Goal: Communication & Community: Share content

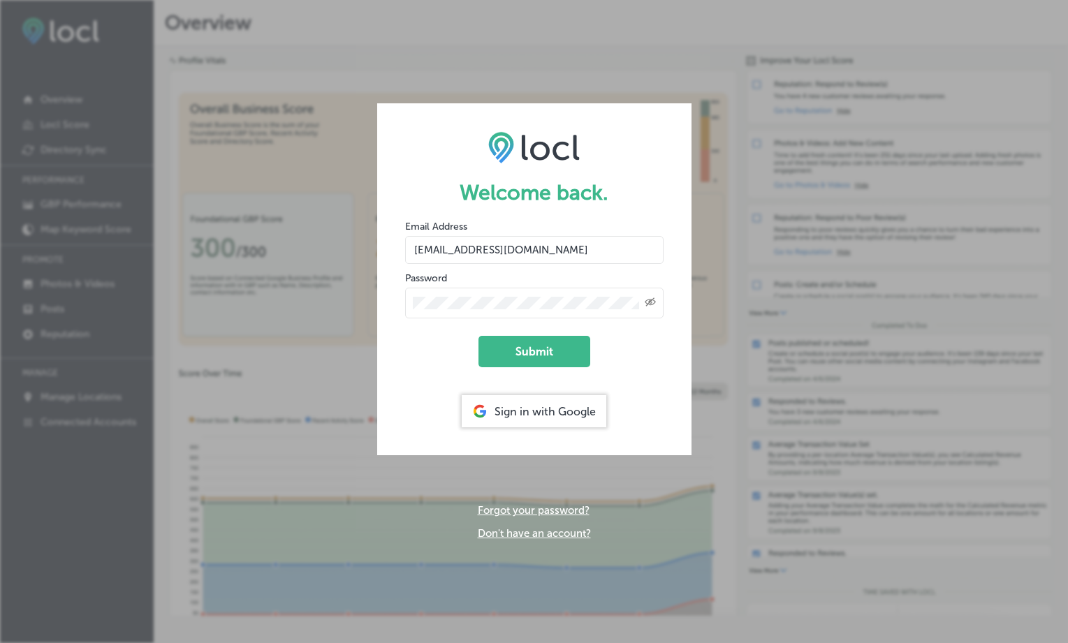
click at [510, 370] on form "Welcome back. Email Address [EMAIL_ADDRESS][DOMAIN_NAME] Password Created with …" at bounding box center [534, 279] width 314 height 352
click at [510, 367] on form "Welcome back. Email Address [EMAIL_ADDRESS][DOMAIN_NAME] Password Created with …" at bounding box center [534, 279] width 314 height 352
click at [522, 350] on button "Submit" at bounding box center [534, 351] width 112 height 31
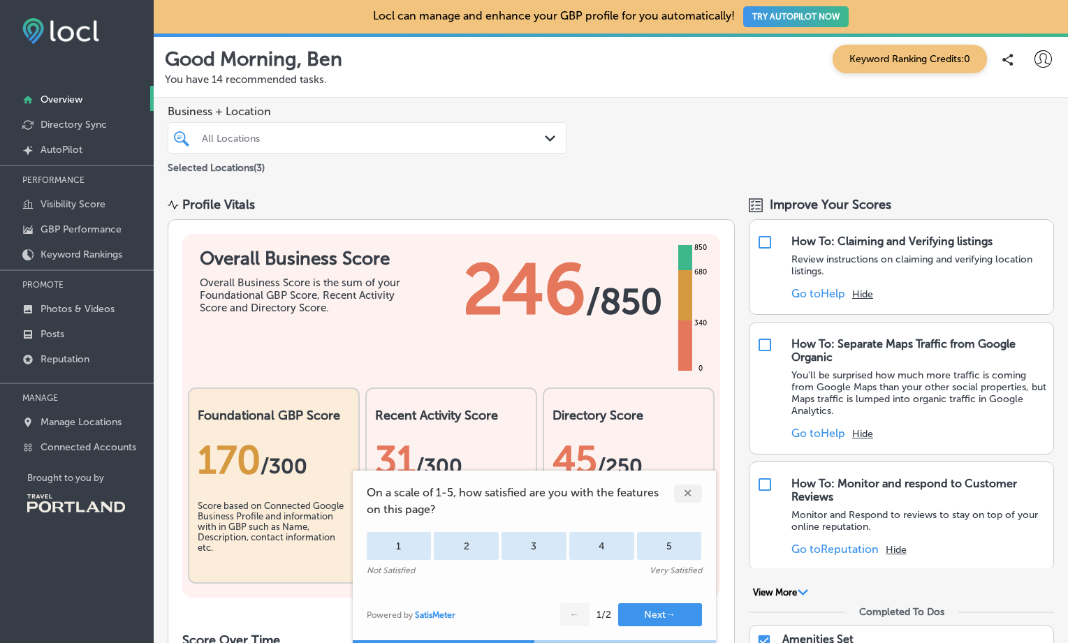
click at [694, 487] on div "✕" at bounding box center [688, 494] width 28 height 18
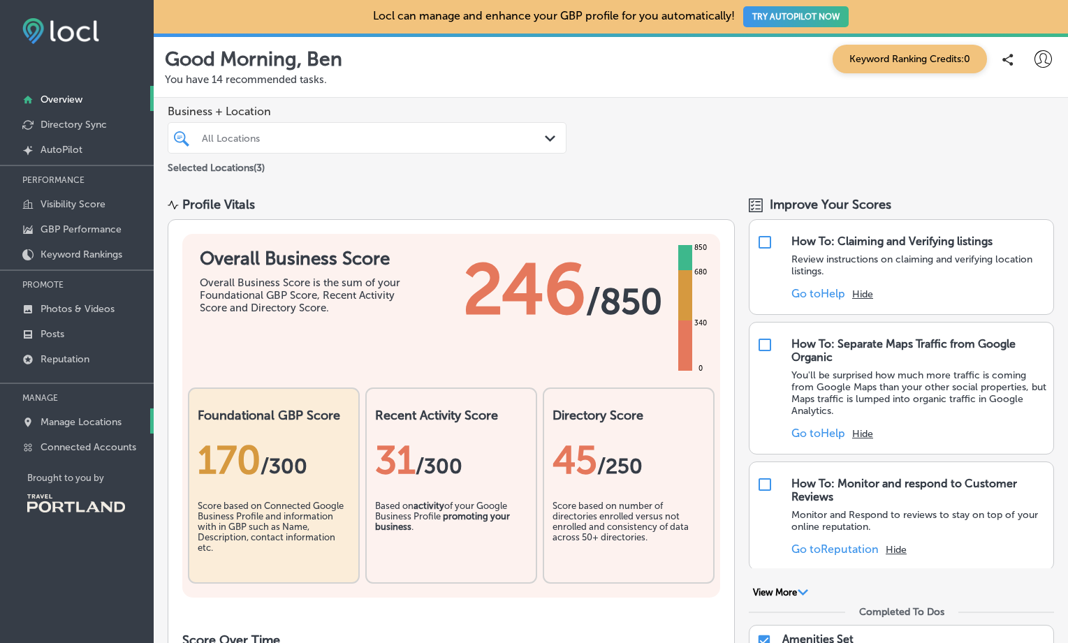
click at [69, 428] on p "Manage Locations" at bounding box center [81, 422] width 81 height 12
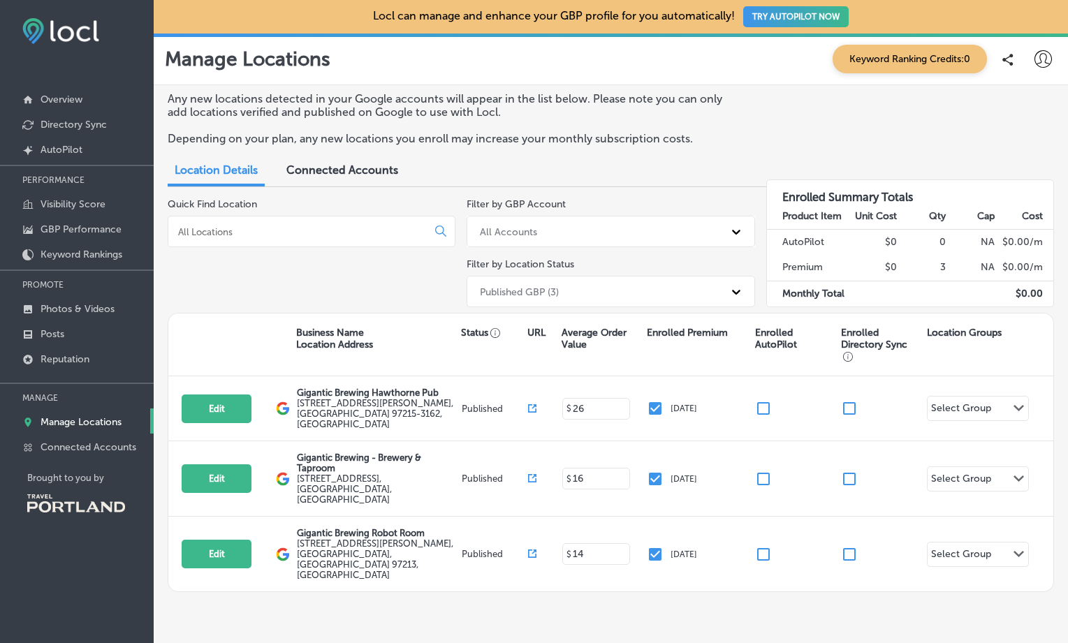
scroll to position [7, 0]
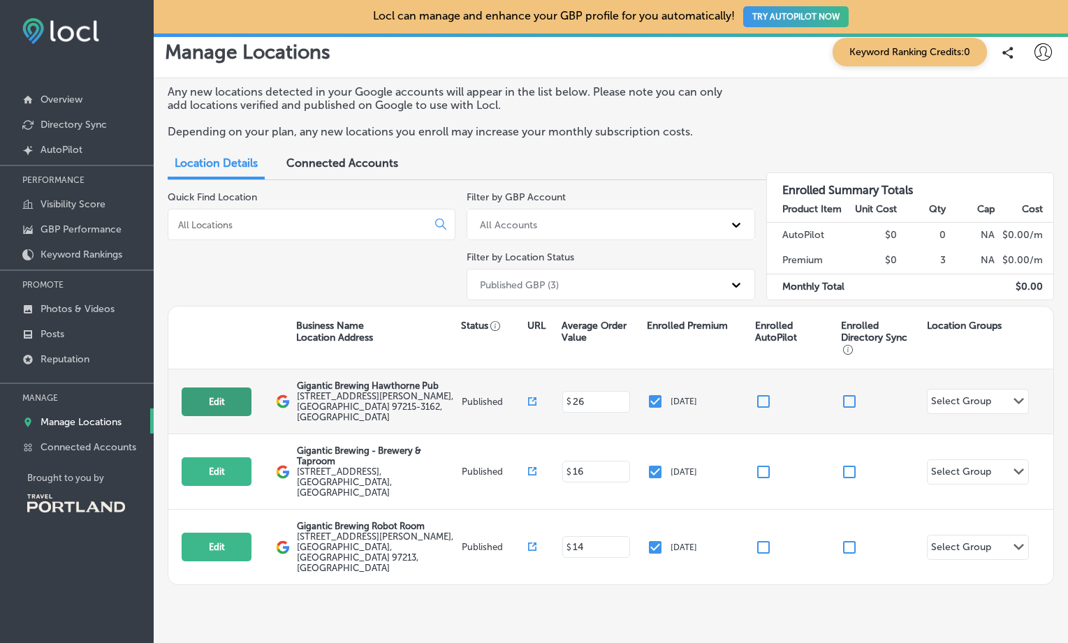
click at [232, 402] on button "Edit" at bounding box center [217, 402] width 70 height 29
select select "US"
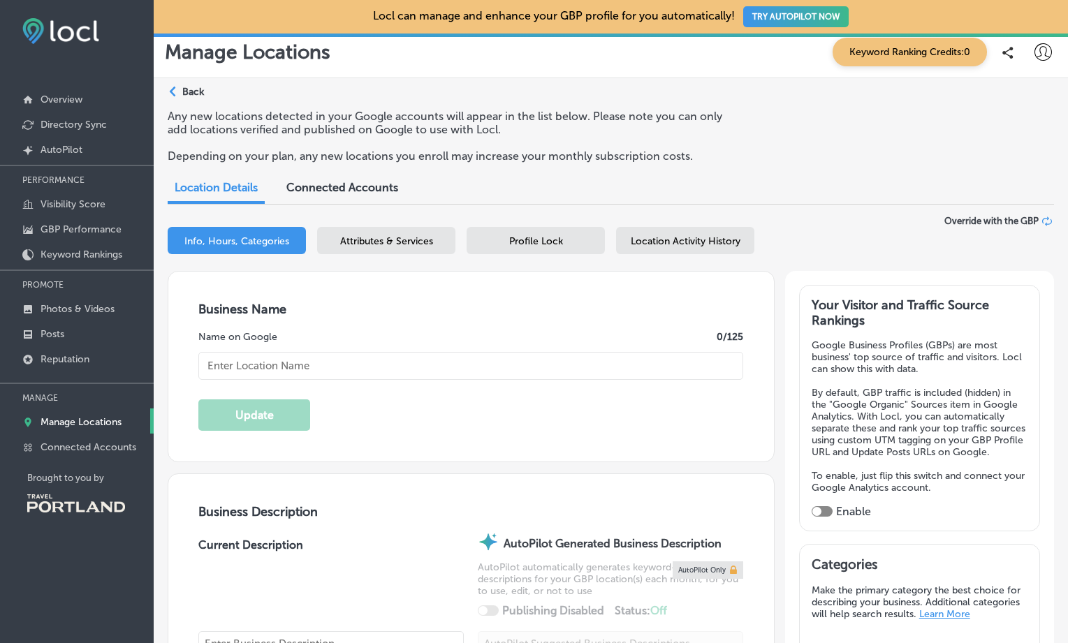
type input "Gigantic Brewing Hawthorne Pub"
type input "[EMAIL_ADDRESS][DOMAIN_NAME]"
type input "[URL][DOMAIN_NAME]"
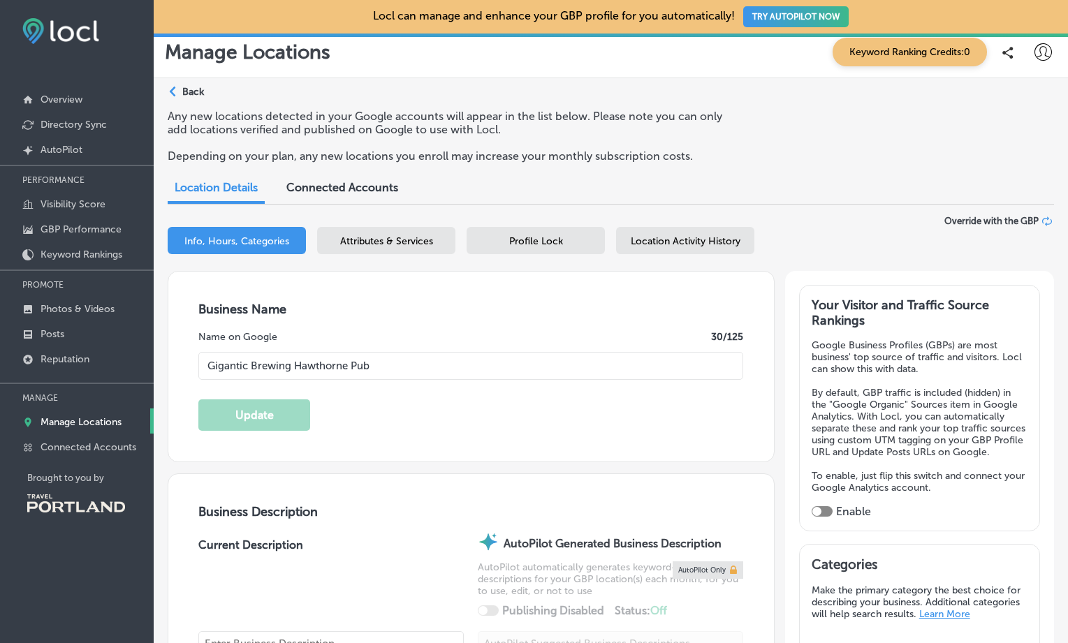
type input "[STREET_ADDRESS][PERSON_NAME]"
type input "[GEOGRAPHIC_DATA]"
type input "97215-3162"
type input "US"
checkbox input "true"
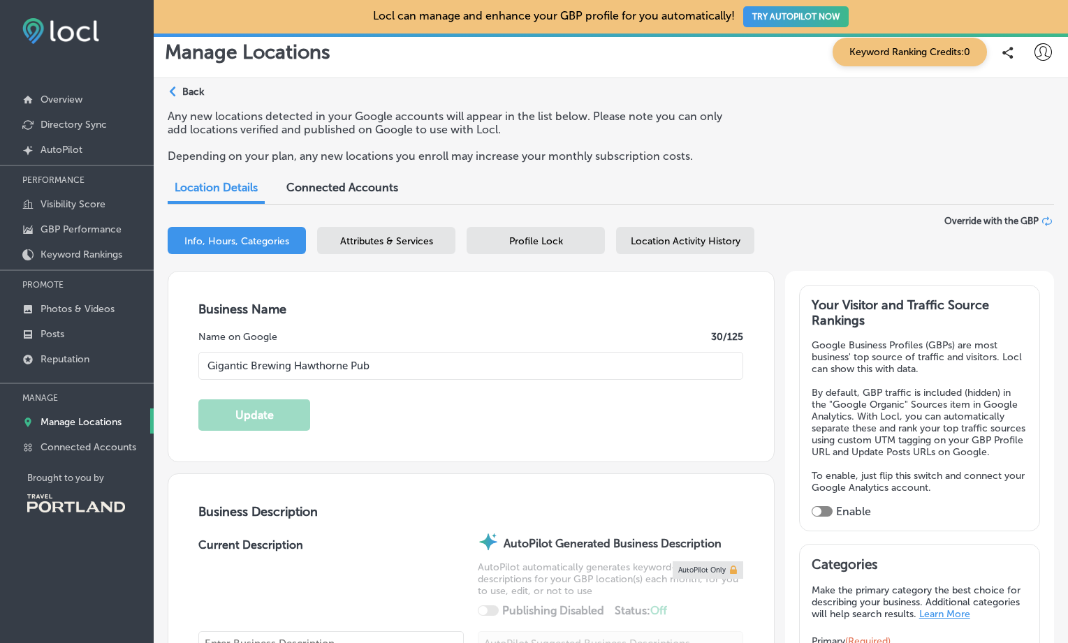
type textarea "Gigantic Brewing Hawthorne is a welcoming taproom with a family-friendly vibe a…"
type input "[PHONE_NUMBER]"
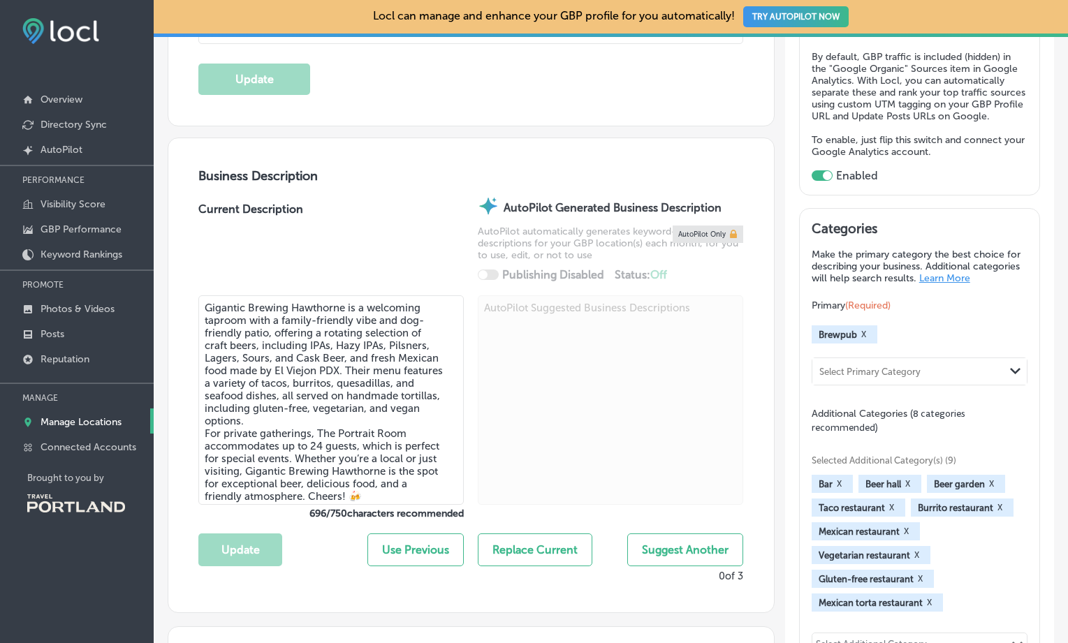
scroll to position [367, 0]
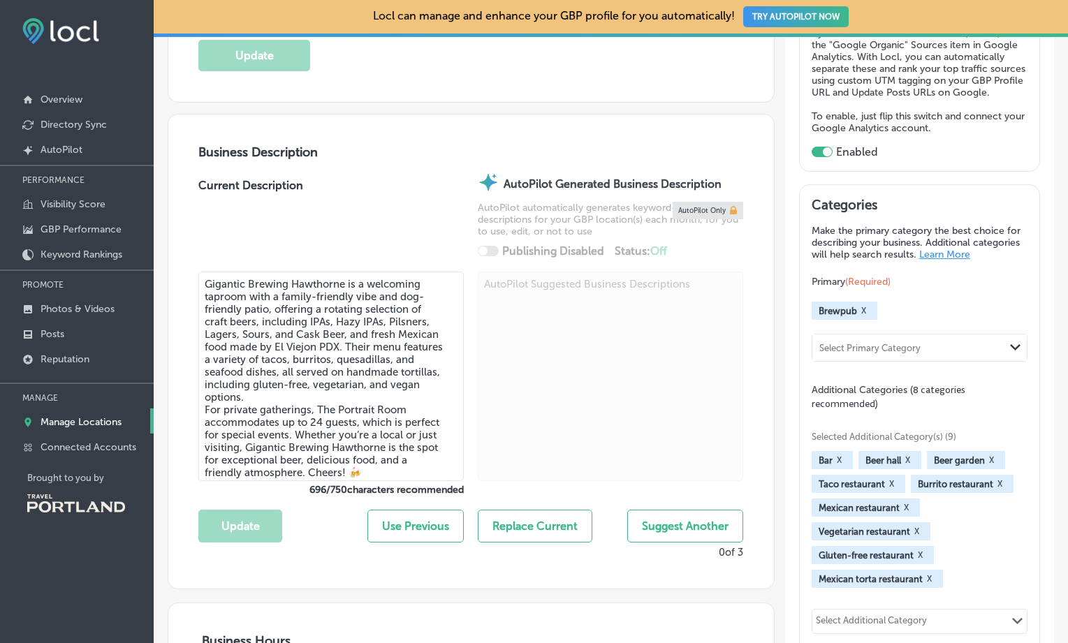
click at [287, 377] on textarea "Gigantic Brewing Hawthorne is a welcoming taproom with a family-friendly vibe a…" at bounding box center [330, 377] width 265 height 210
drag, startPoint x: 272, startPoint y: 339, endPoint x: 310, endPoint y: 401, distance: 72.7
click at [310, 401] on textarea "Gigantic Brewing Hawthorne is a welcoming taproom with a family-friendly vibe a…" at bounding box center [330, 377] width 265 height 210
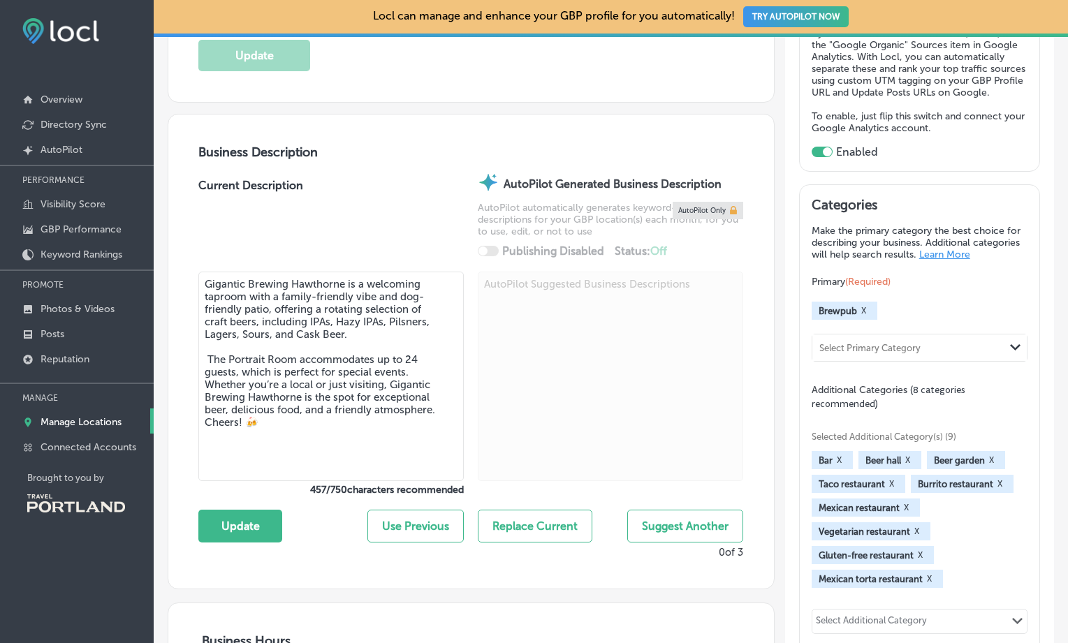
paste textarea "Food&nbsp; Morchella is doing a residency in our kitchen for the month of Octob…"
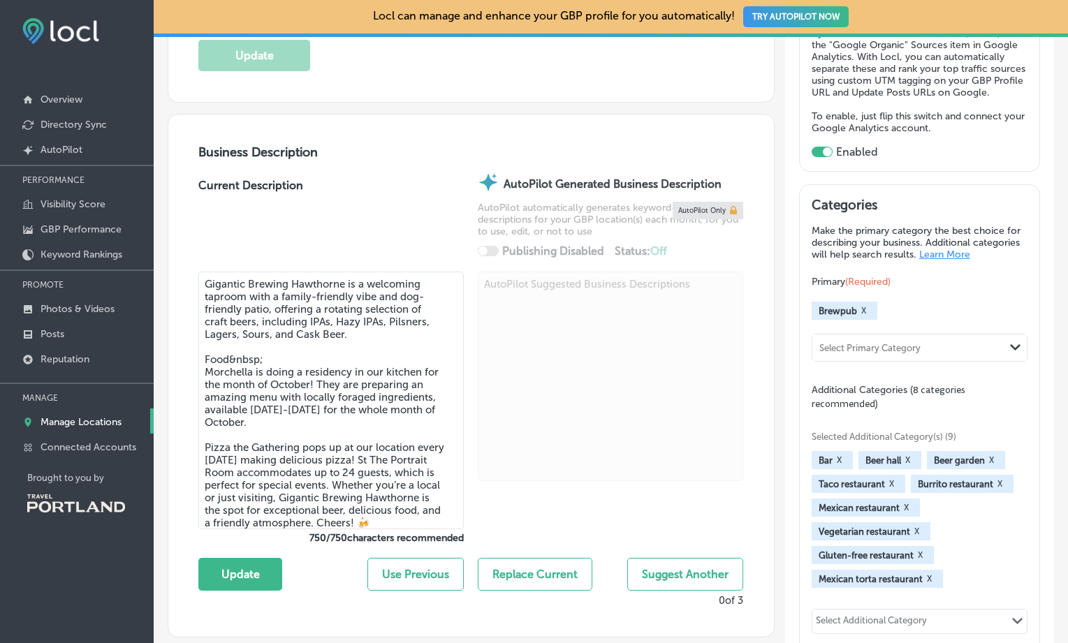
click at [274, 366] on textarea "Gigantic Brewing Hawthorne is a welcoming taproom with a family-friendly vibe a…" at bounding box center [330, 401] width 265 height 258
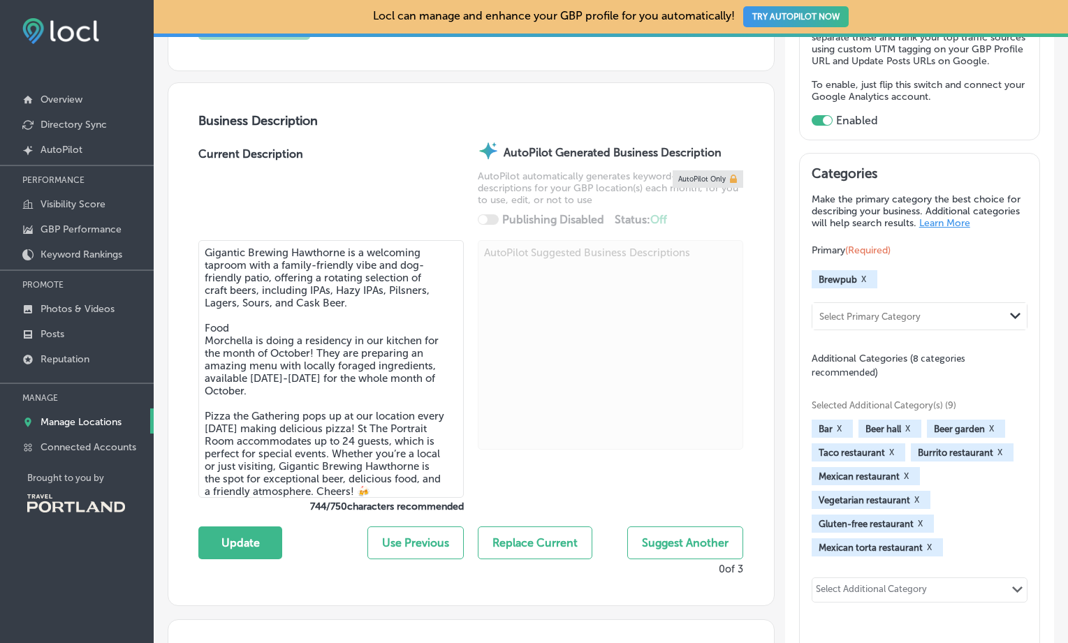
scroll to position [416, 0]
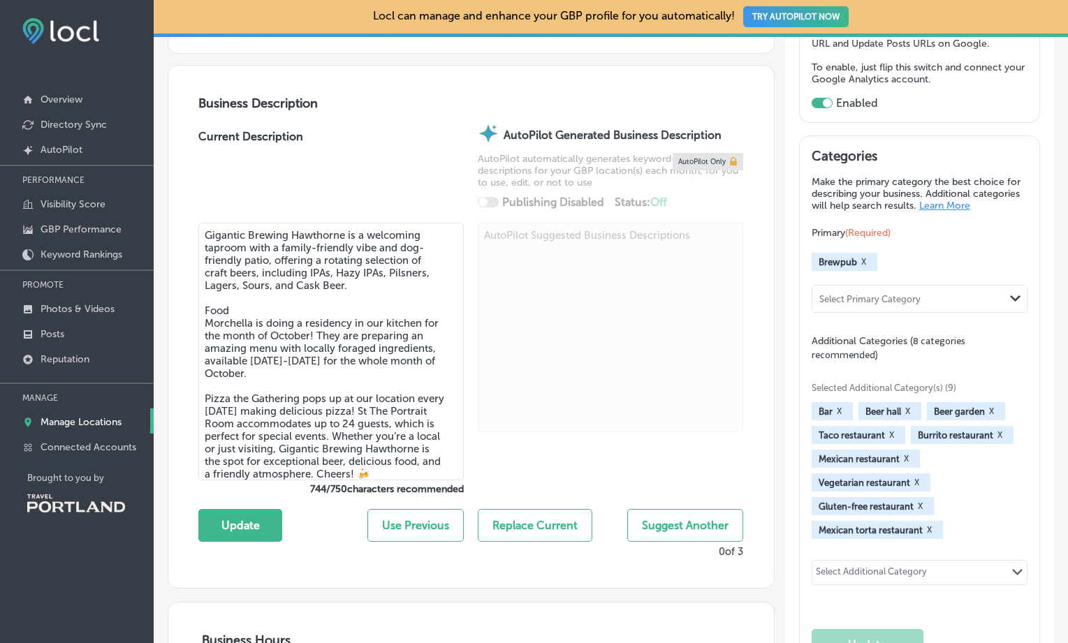
drag, startPoint x: 358, startPoint y: 402, endPoint x: 368, endPoint y: 404, distance: 10.0
click at [368, 404] on textarea "Gigantic Brewing Hawthorne is a welcoming taproom with a family-friendly vibe a…" at bounding box center [330, 352] width 265 height 258
drag, startPoint x: 370, startPoint y: 404, endPoint x: 356, endPoint y: 404, distance: 14.0
click at [356, 404] on textarea "Gigantic Brewing Hawthorne is a welcoming taproom with a family-friendly vibe a…" at bounding box center [330, 352] width 265 height 258
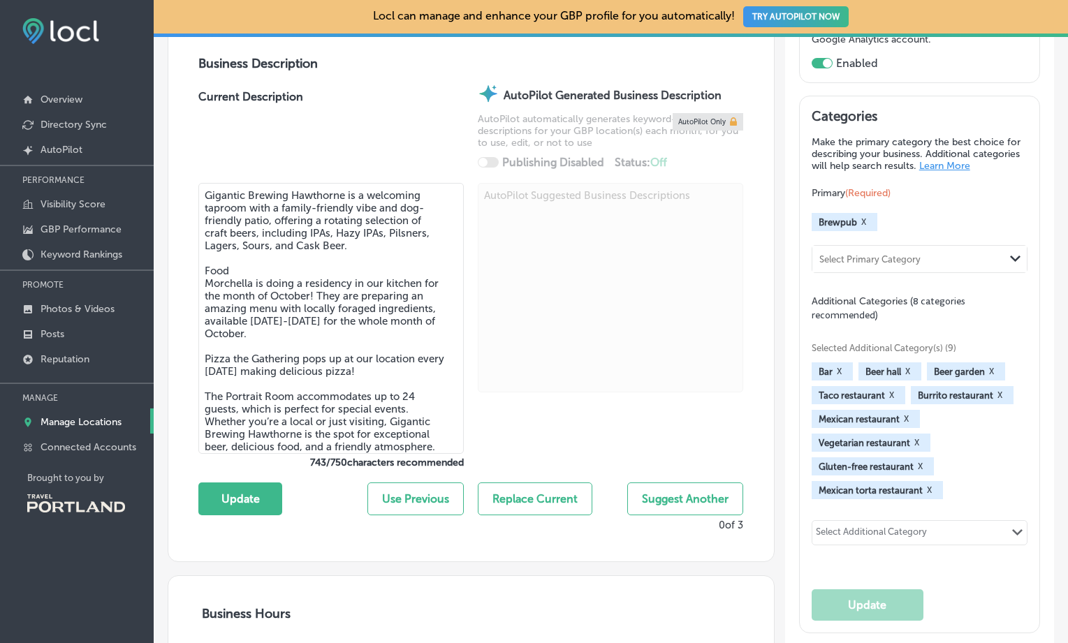
scroll to position [456, 0]
click at [358, 366] on textarea "Gigantic Brewing Hawthorne is a welcoming taproom with a family-friendly vibe a…" at bounding box center [330, 317] width 265 height 271
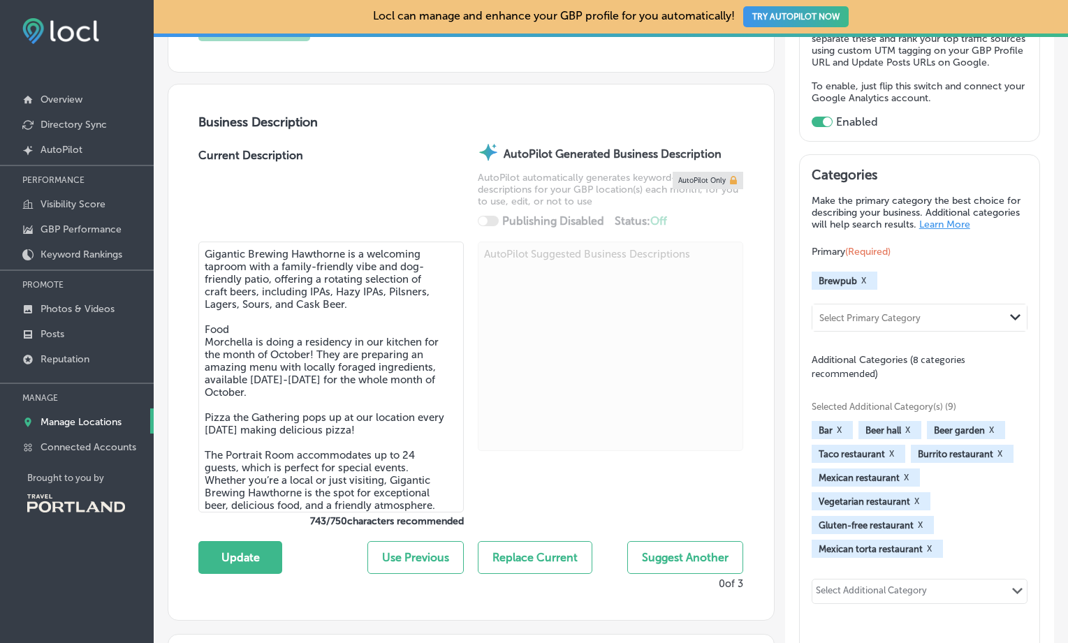
scroll to position [395, 0]
drag, startPoint x: 243, startPoint y: 338, endPoint x: 171, endPoint y: 333, distance: 72.1
click at [198, 333] on textarea "Gigantic Brewing Hawthorne is a welcoming taproom with a family-friendly vibe a…" at bounding box center [330, 378] width 265 height 271
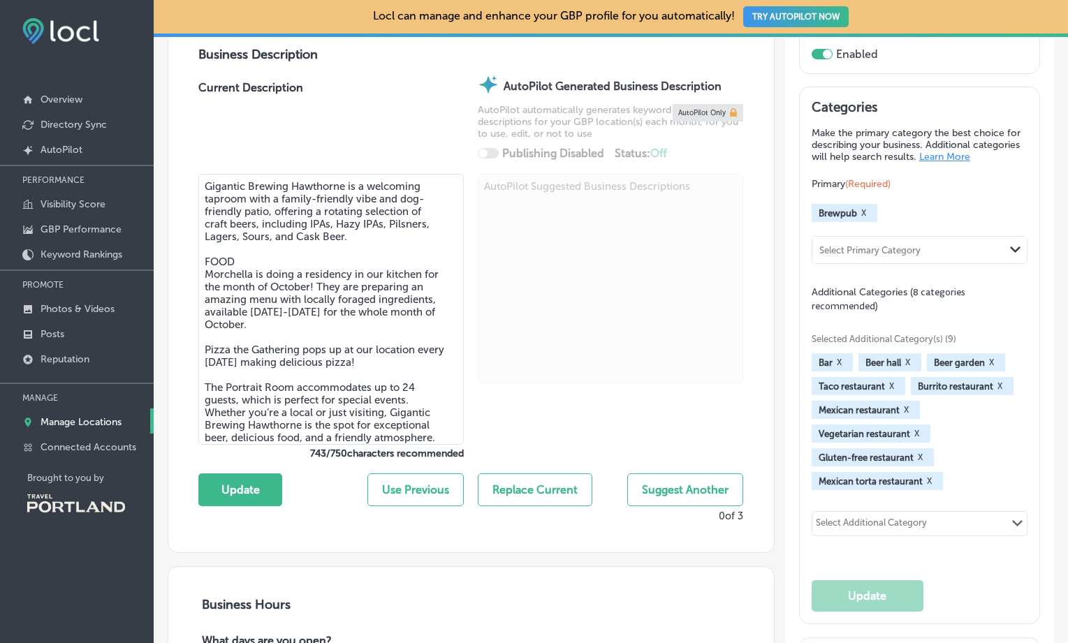
scroll to position [476, 0]
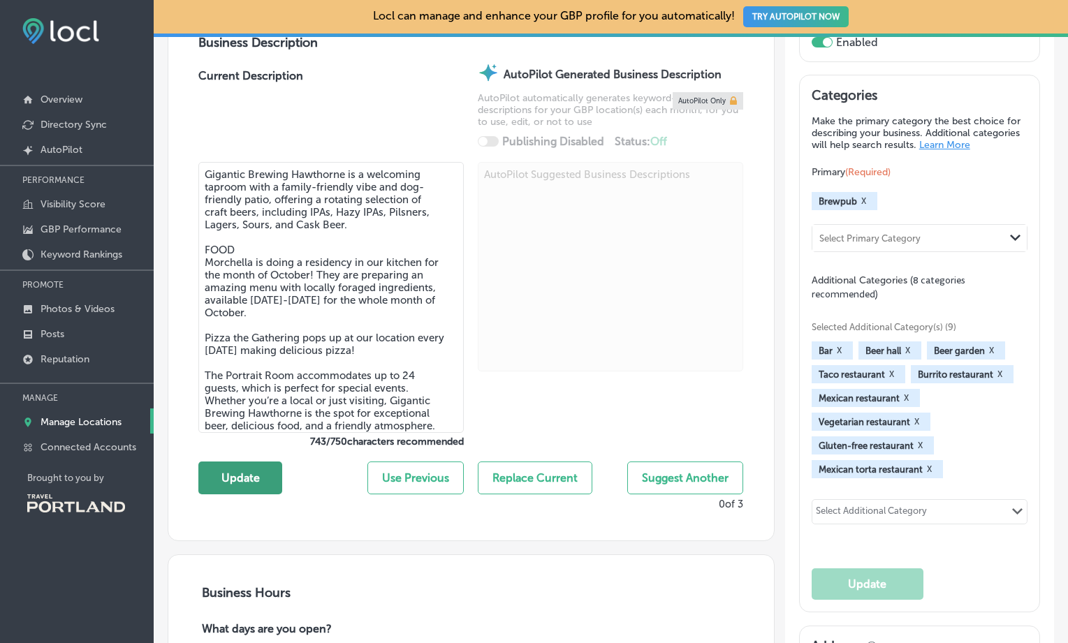
type textarea "Gigantic Brewing Hawthorne is a welcoming taproom with a family-friendly vibe a…"
click at [255, 476] on button "Update" at bounding box center [240, 478] width 84 height 33
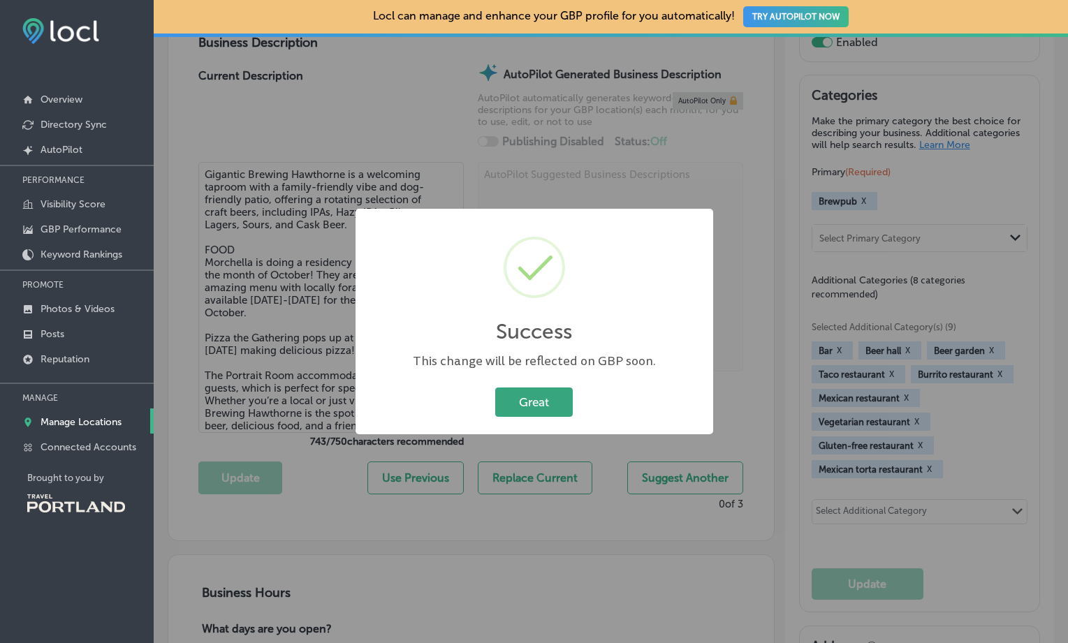
click at [523, 405] on button "Great" at bounding box center [534, 402] width 78 height 29
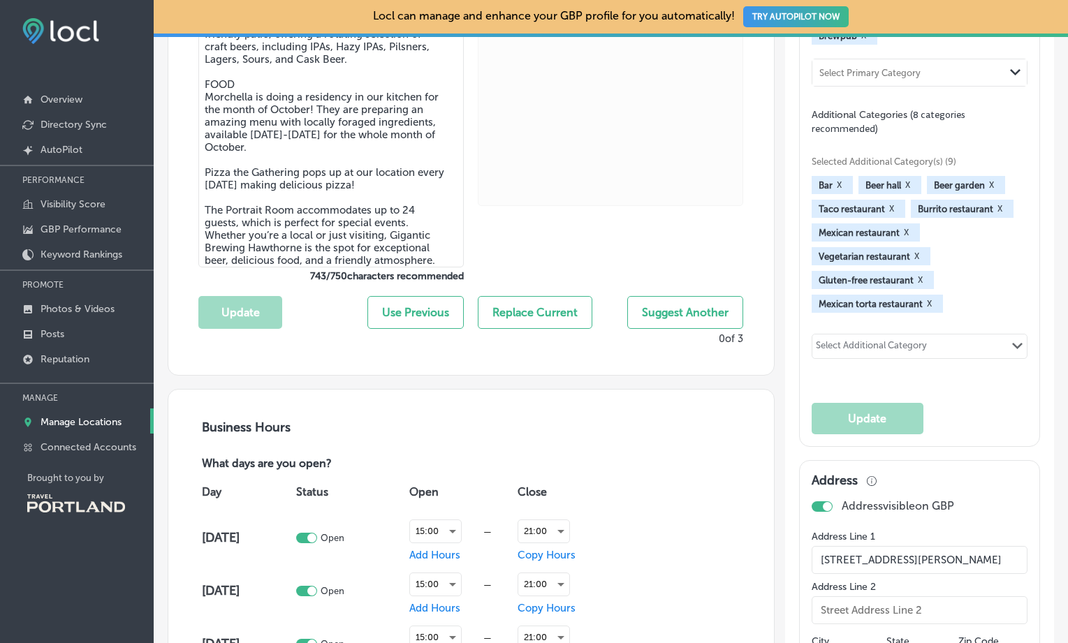
scroll to position [607, 0]
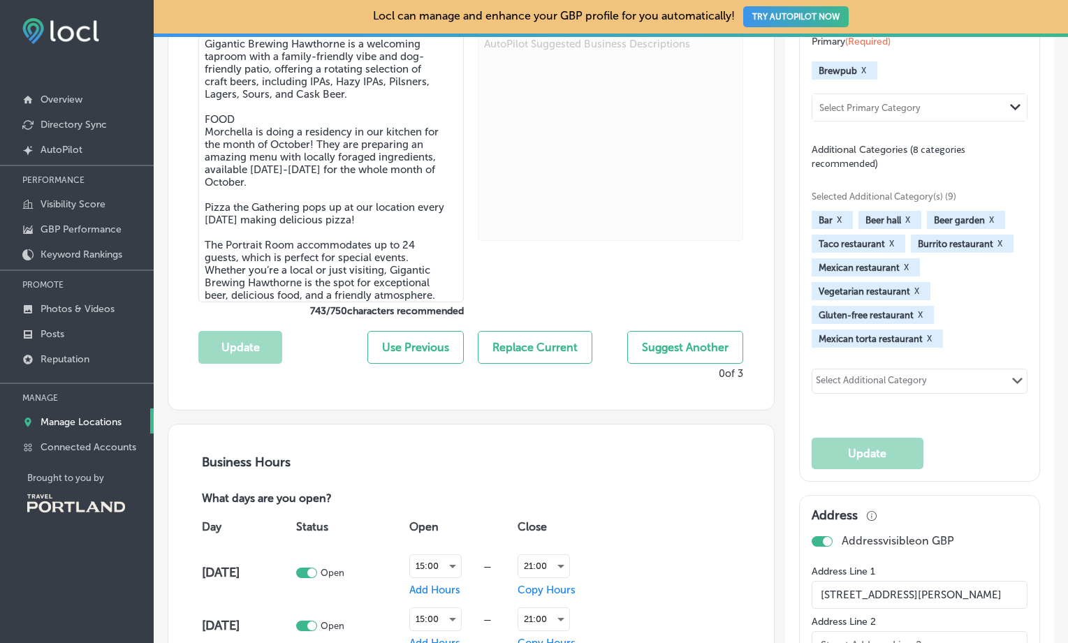
click at [910, 273] on button "X" at bounding box center [906, 267] width 13 height 11
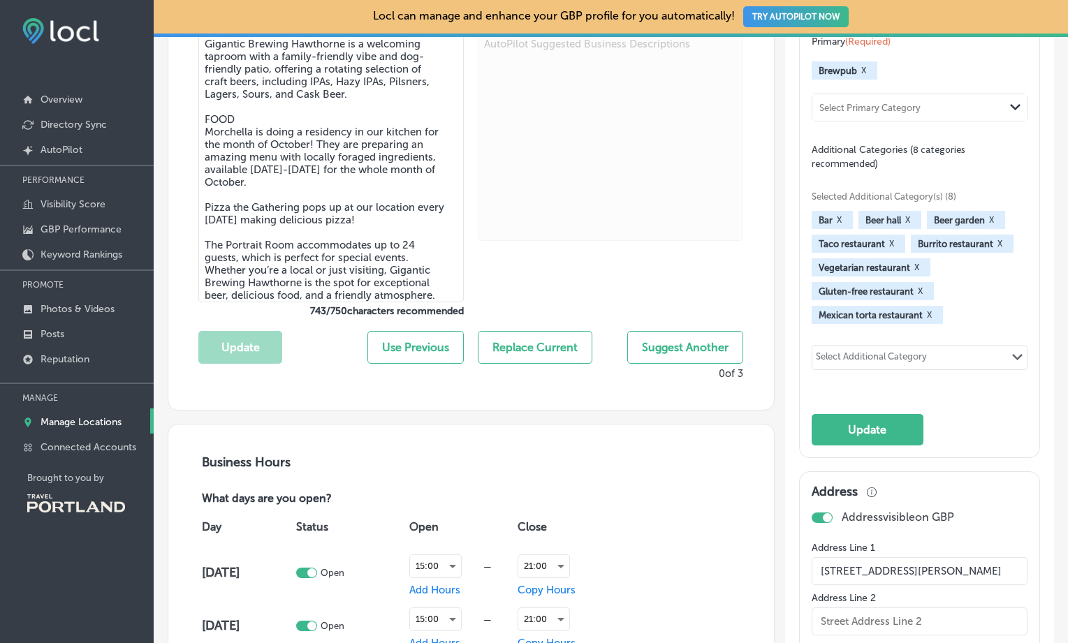
click at [1006, 249] on button "X" at bounding box center [999, 243] width 13 height 11
click at [898, 249] on button "X" at bounding box center [891, 243] width 13 height 11
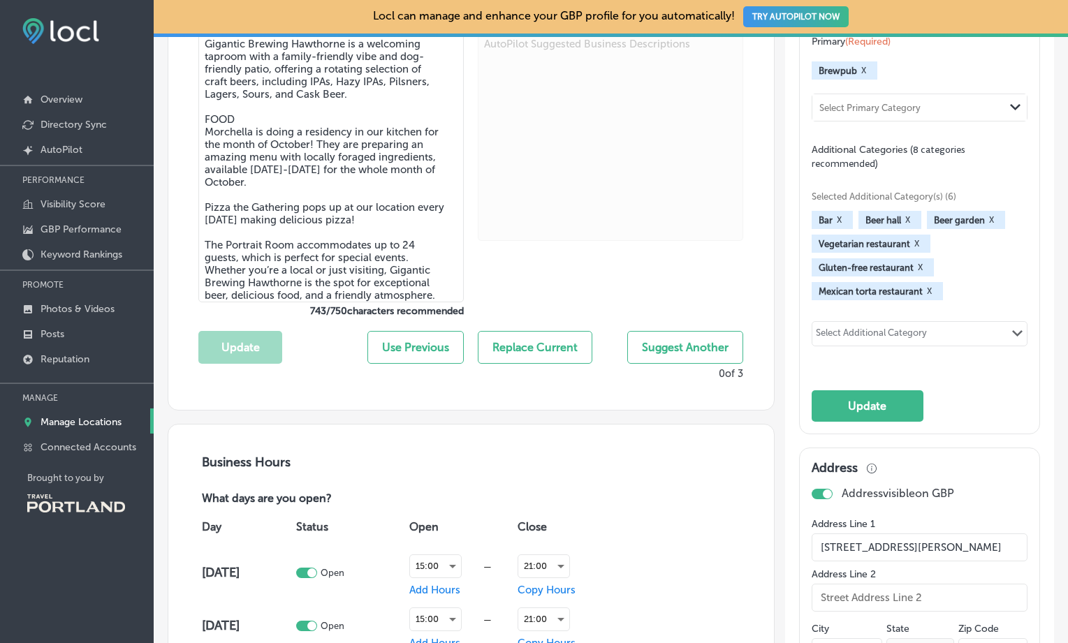
click at [935, 297] on button "X" at bounding box center [929, 291] width 13 height 11
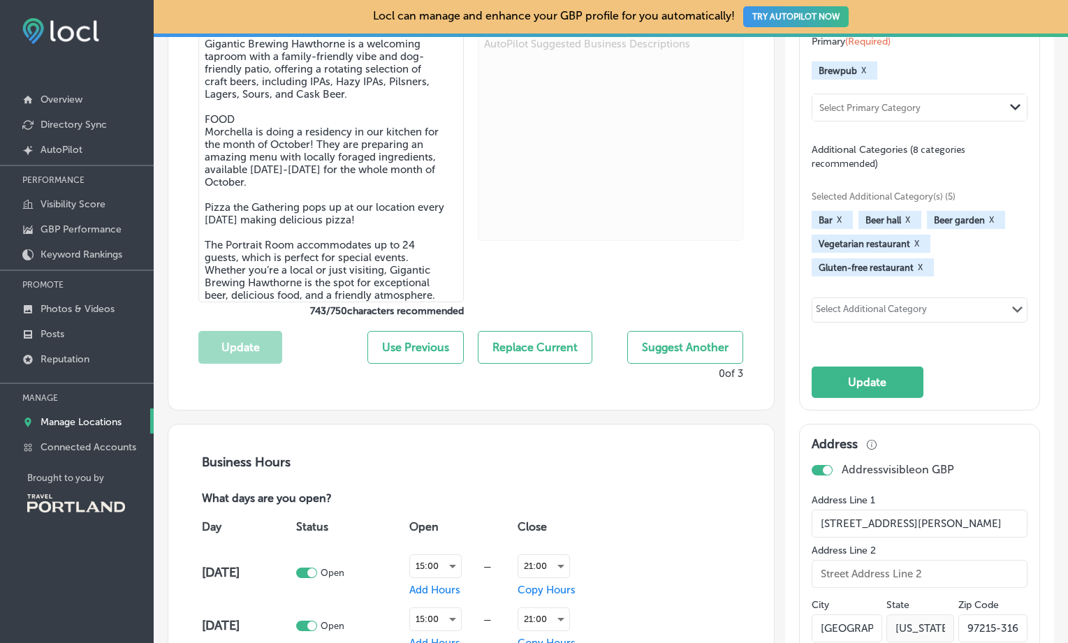
click at [925, 273] on button "X" at bounding box center [920, 267] width 13 height 11
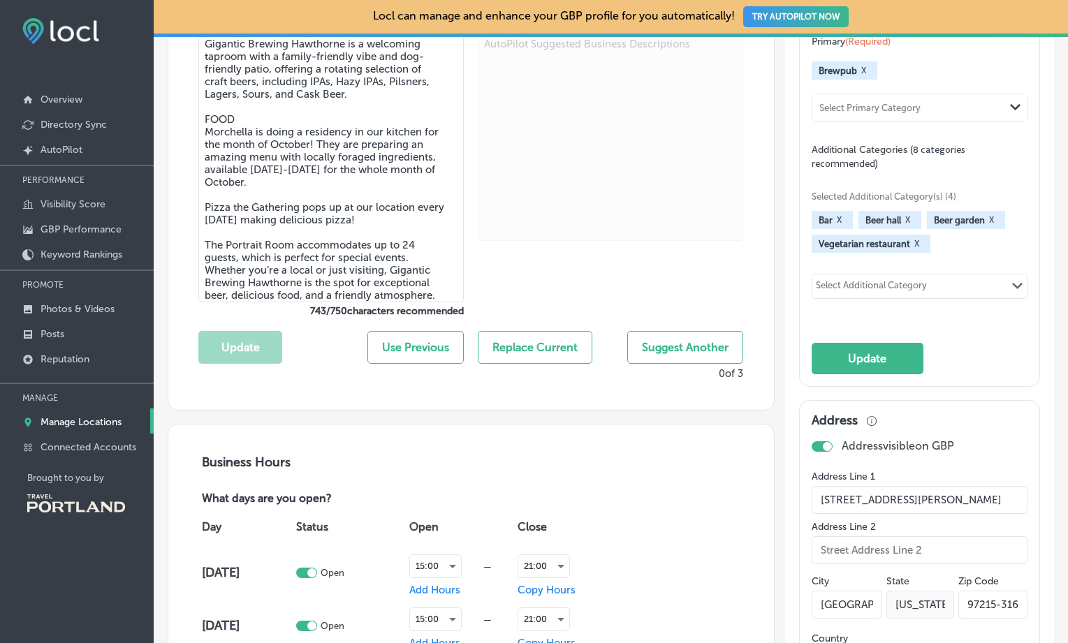
click at [915, 296] on div "Select Additional Category" at bounding box center [871, 288] width 111 height 16
type input "F"
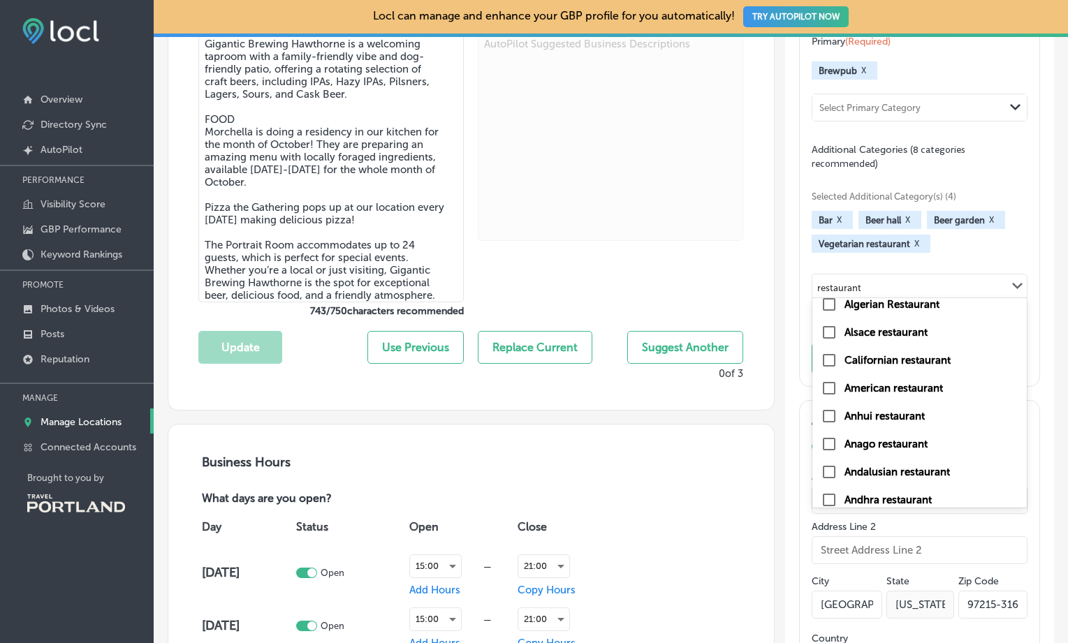
scroll to position [121, 0]
click at [829, 370] on input "checkbox" at bounding box center [829, 361] width 17 height 17
type input "restaurant"
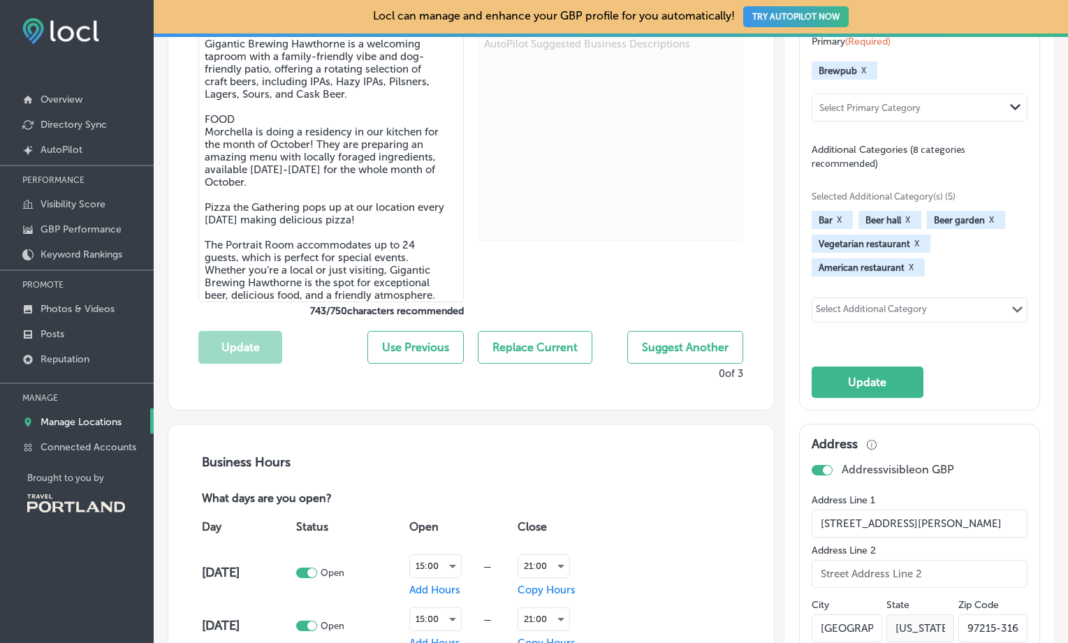
click at [867, 320] on div "Select Additional Category" at bounding box center [871, 312] width 111 height 16
type input "bar"
checkbox input "false"
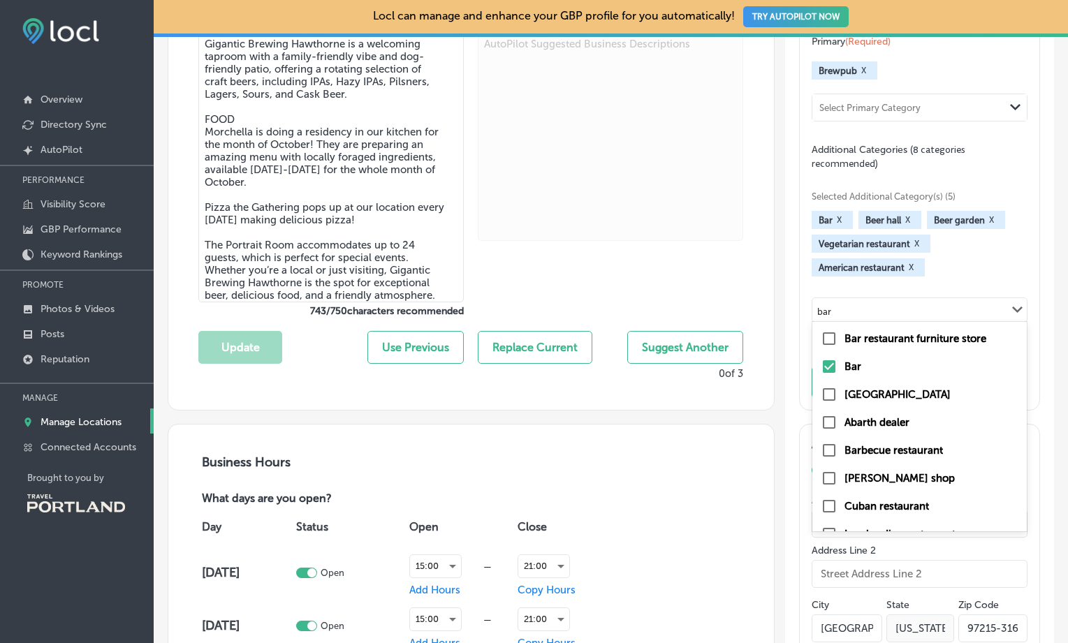
scroll to position [20, 0]
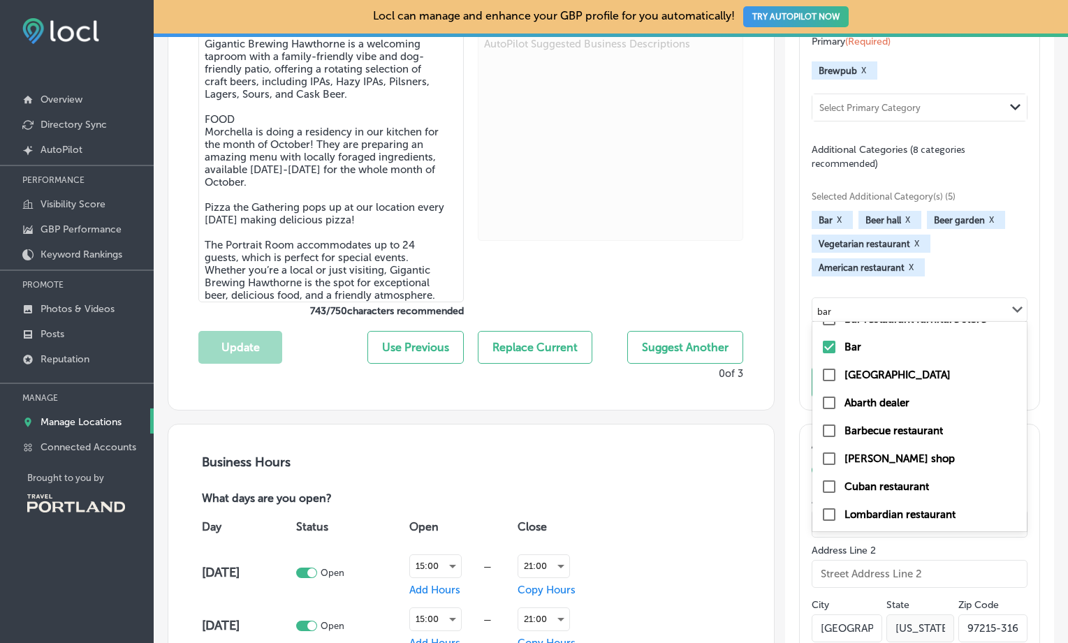
type input "bar"
checkbox input "true"
checkbox input "false"
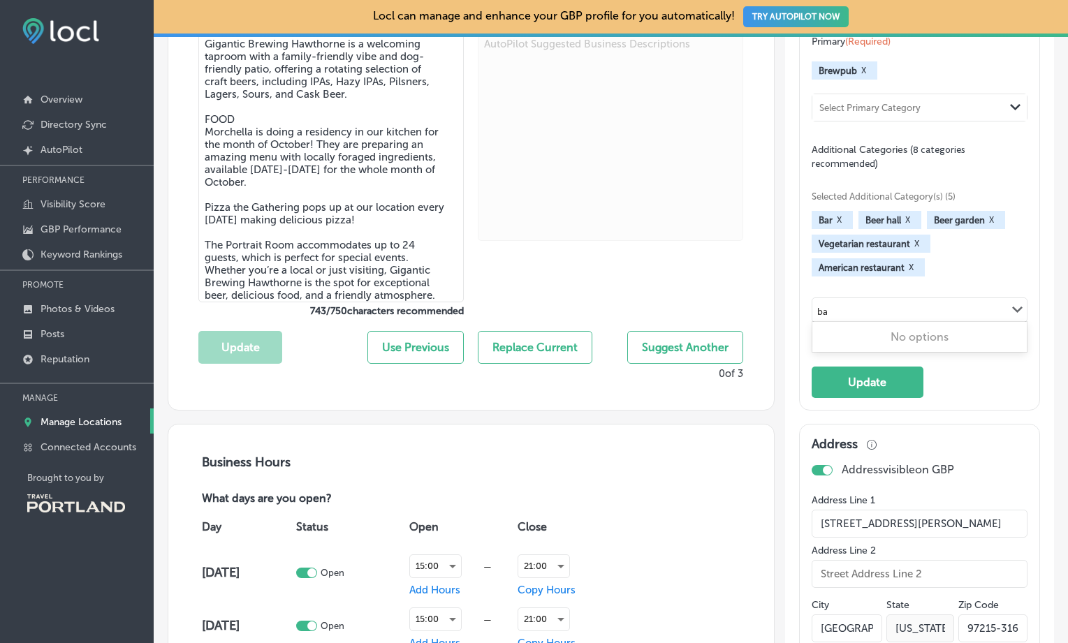
scroll to position [0, 0]
type input "b"
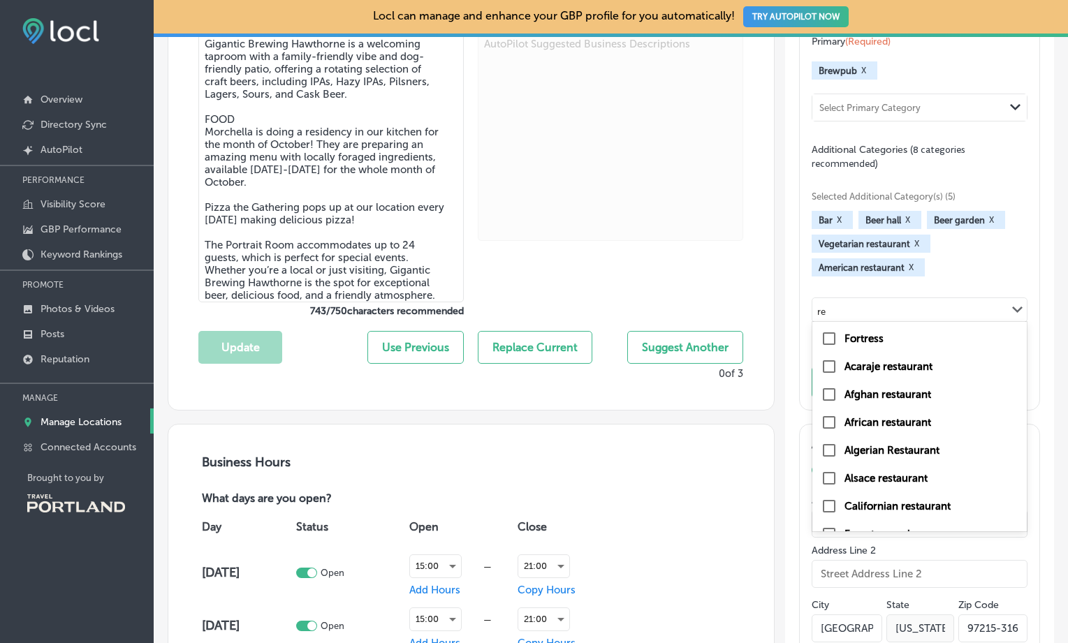
type input "r"
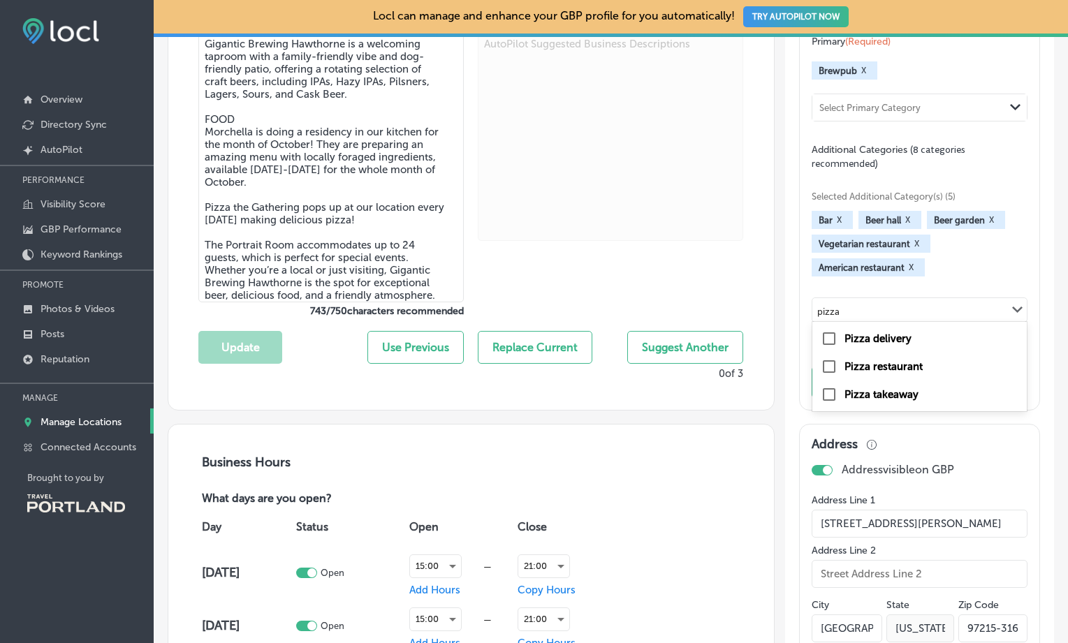
click at [877, 373] on label "Pizza restaurant" at bounding box center [884, 366] width 78 height 13
type input "pizza"
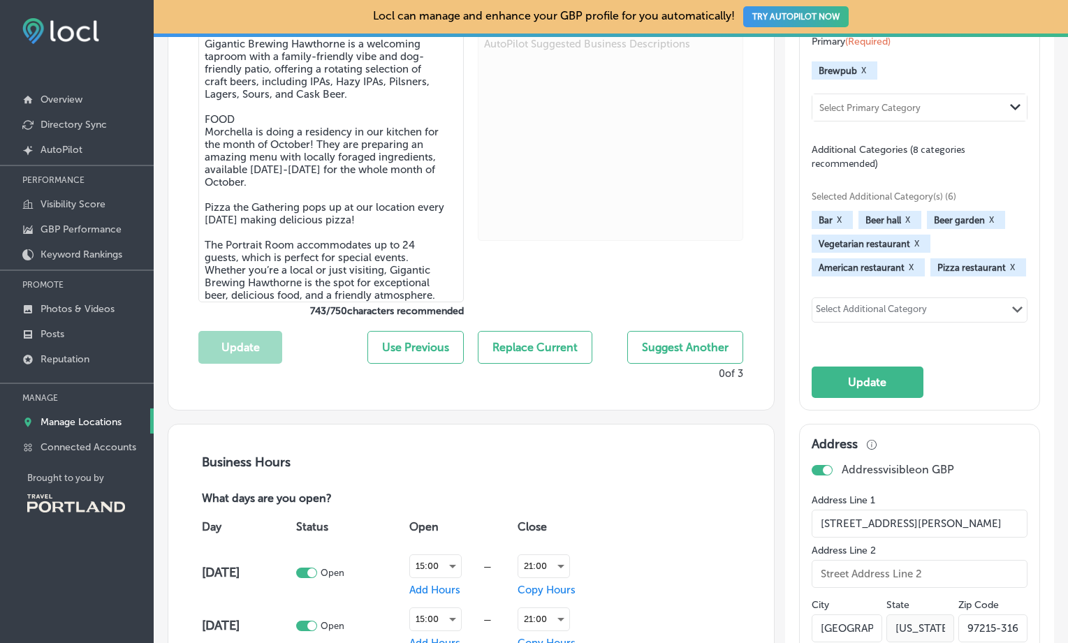
click at [875, 320] on div "Select Additional Category" at bounding box center [871, 312] width 111 height 16
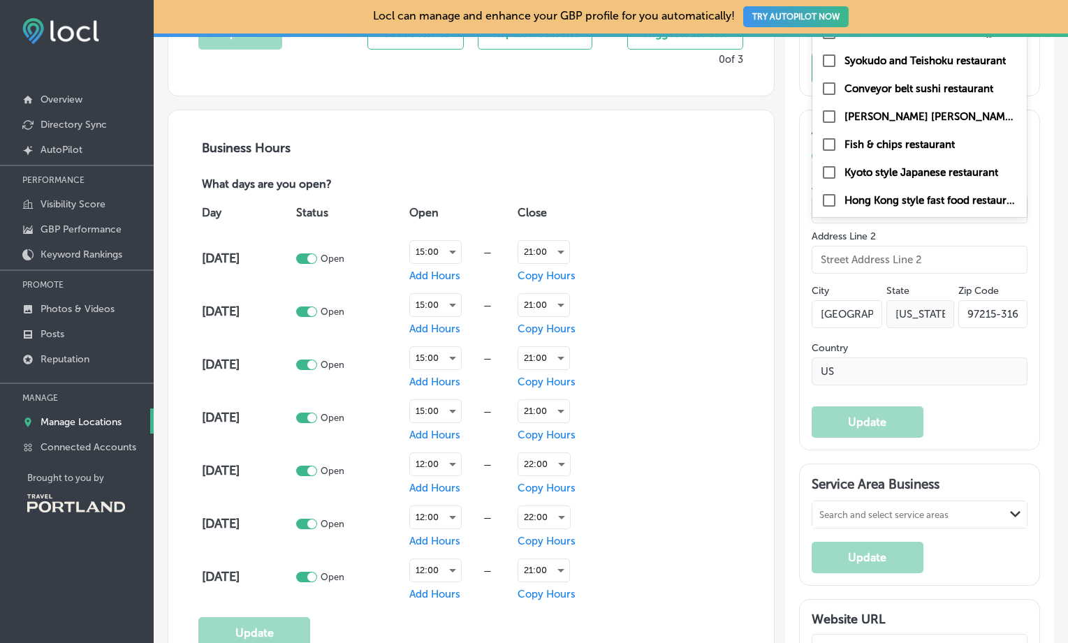
scroll to position [950, 0]
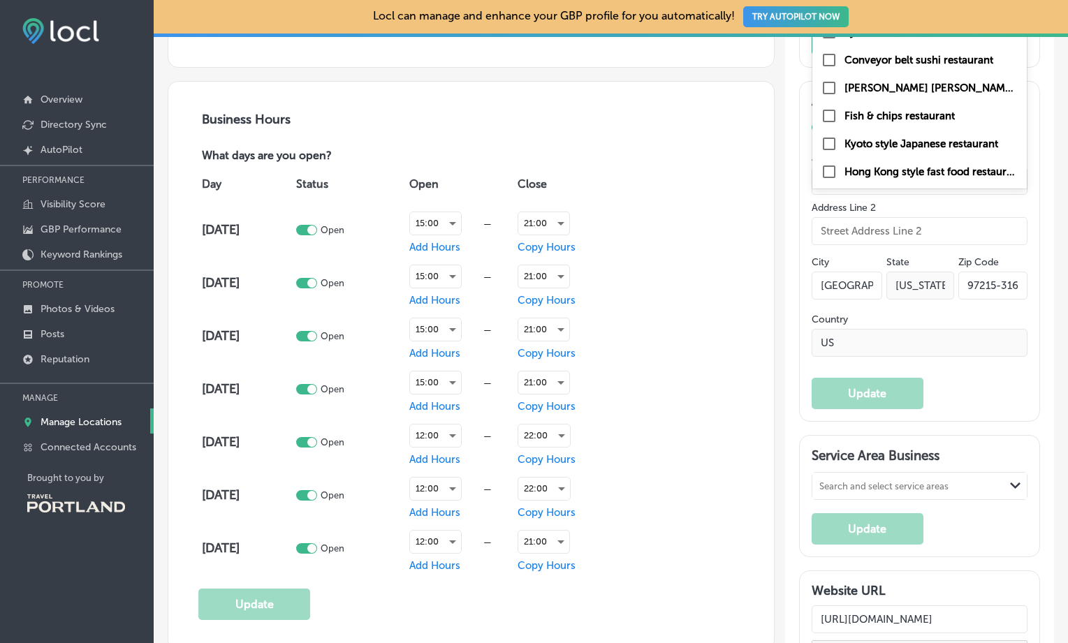
type input "restaurant"
click at [695, 474] on div "Day Status Open Close [DATE] Open 15:00 — Add Hours 21:00 Copy Hours [DATE] Ope…" at bounding box center [470, 369] width 545 height 411
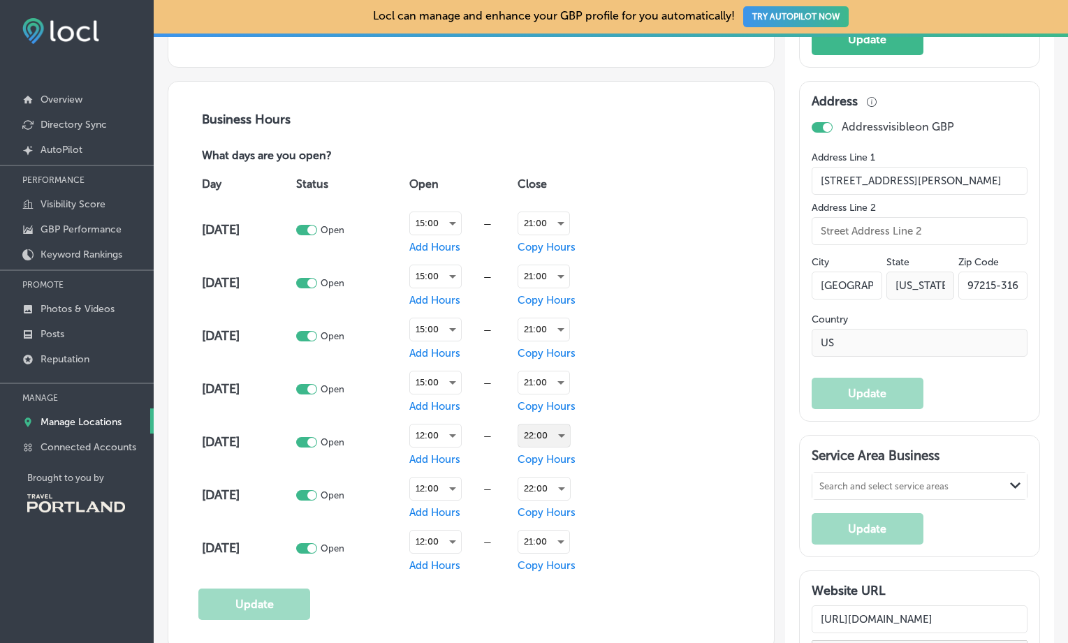
click at [554, 425] on div "22:00" at bounding box center [544, 436] width 52 height 22
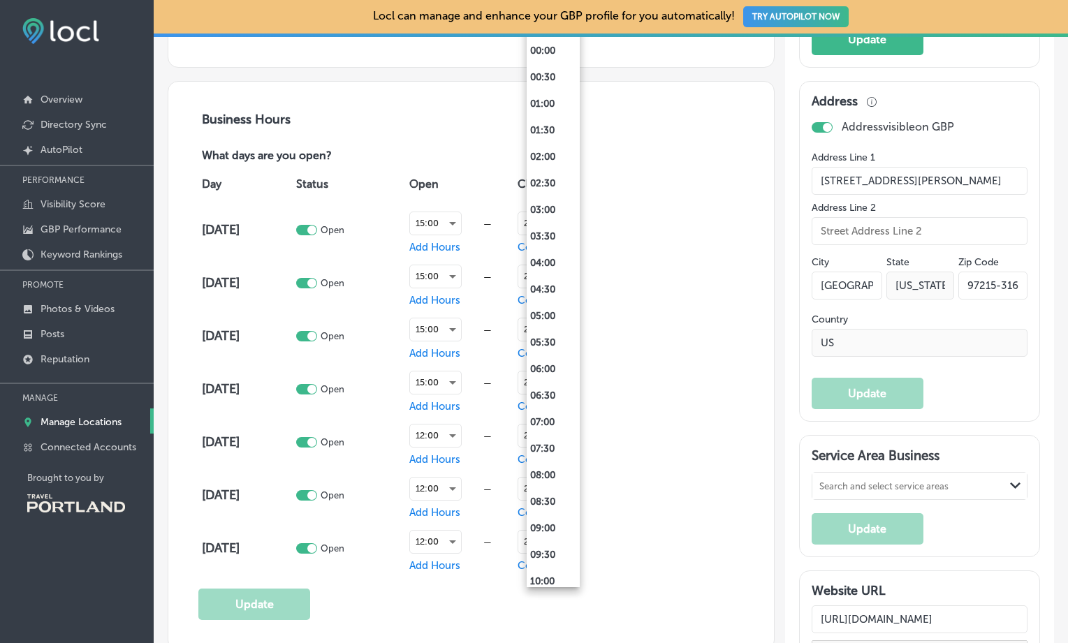
scroll to position [751, 0]
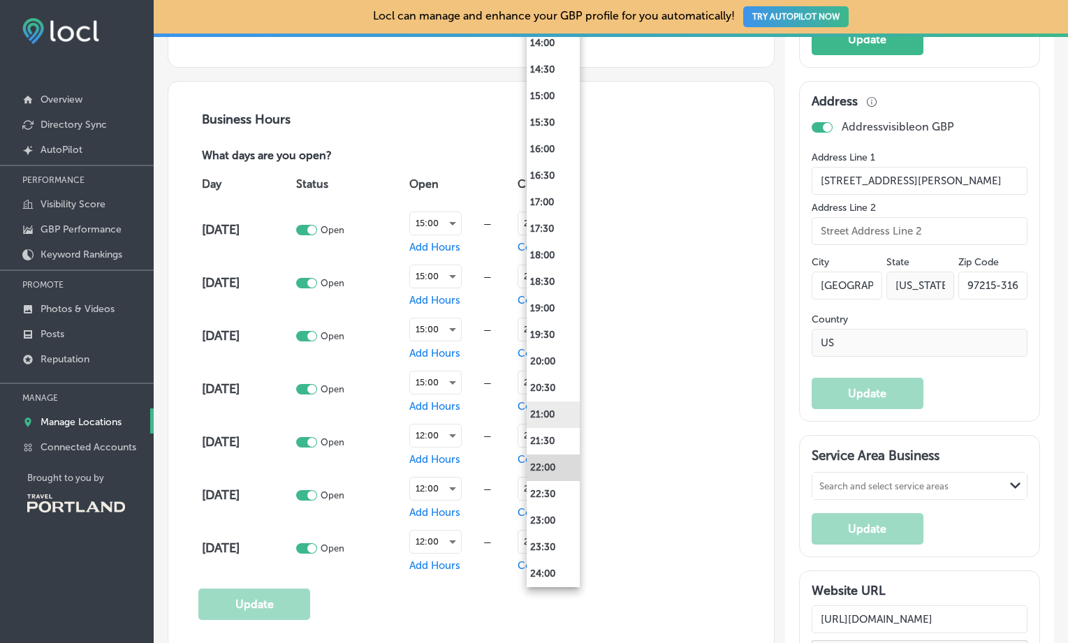
click at [555, 416] on li "21:00" at bounding box center [553, 415] width 53 height 27
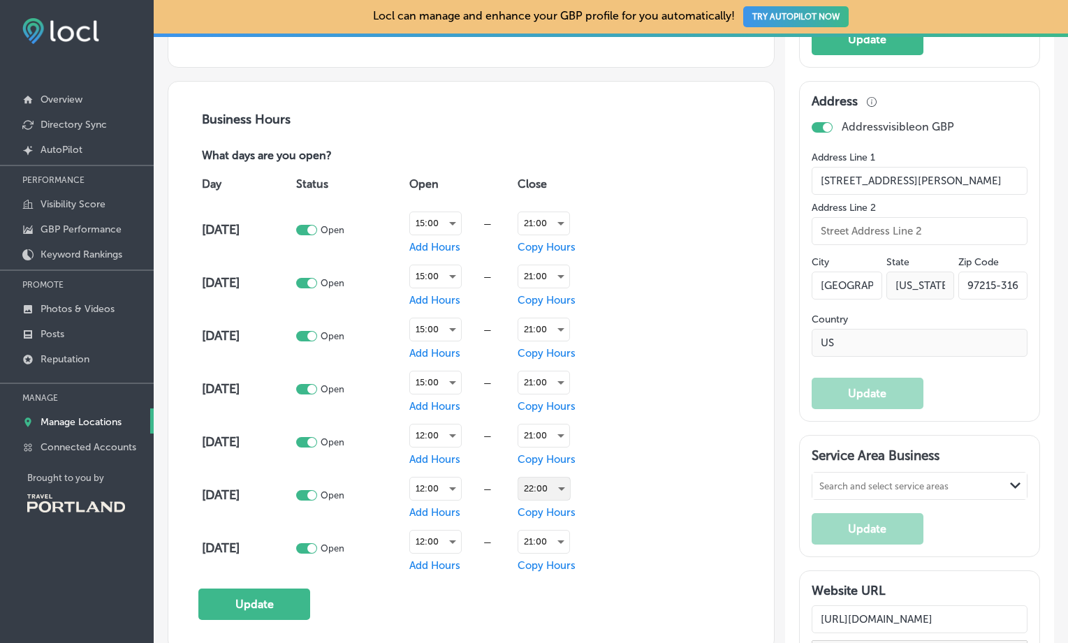
click at [570, 488] on div "22:00" at bounding box center [544, 489] width 52 height 22
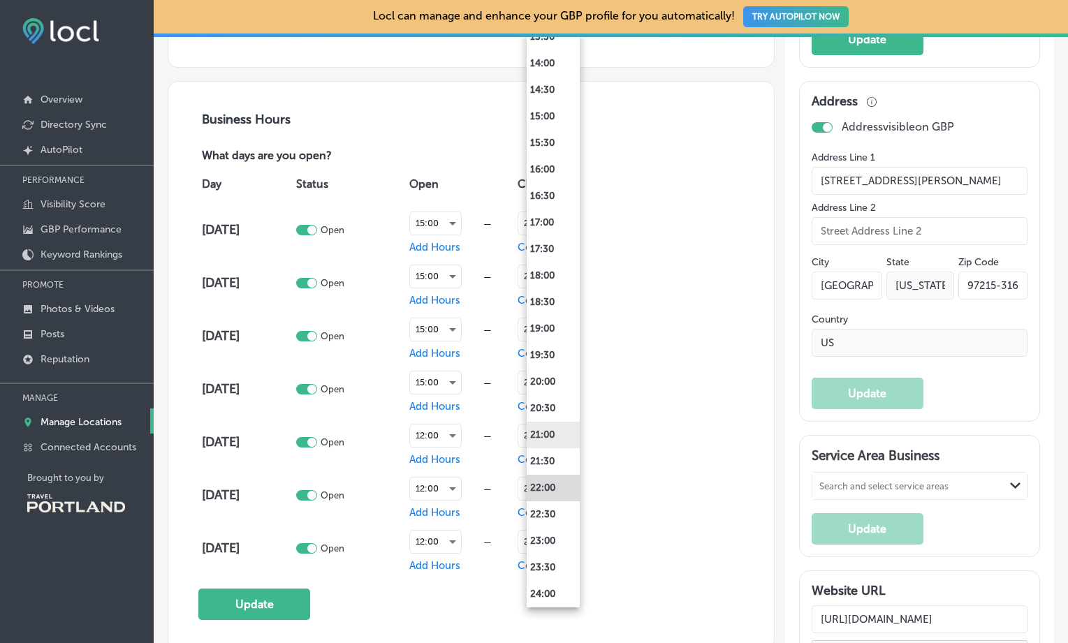
click at [550, 439] on li "21:00" at bounding box center [553, 435] width 53 height 27
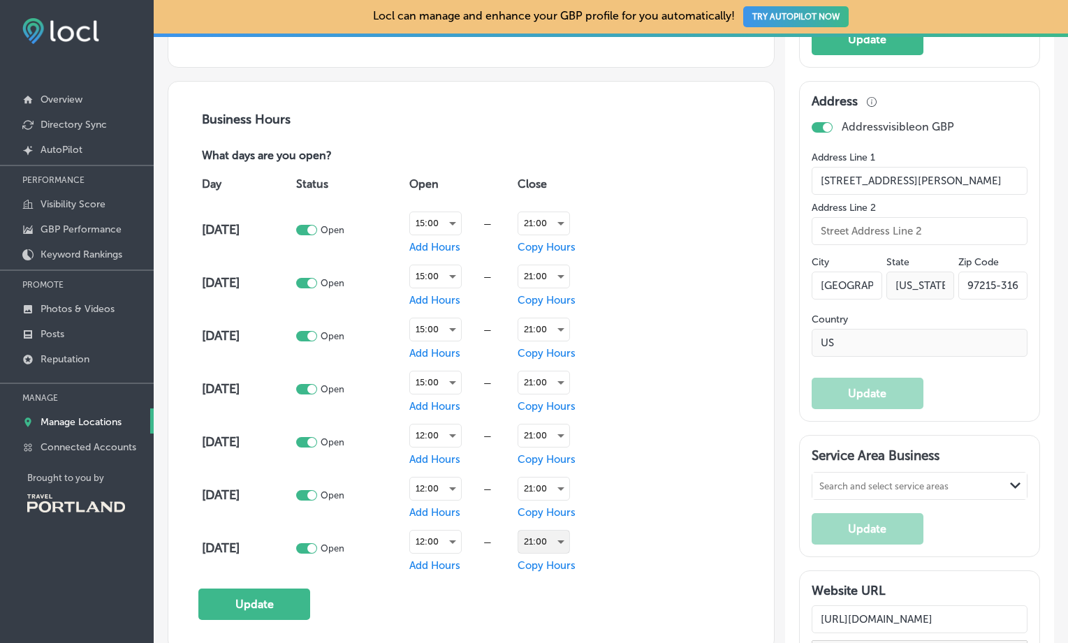
click at [562, 541] on div "21:00" at bounding box center [543, 542] width 51 height 22
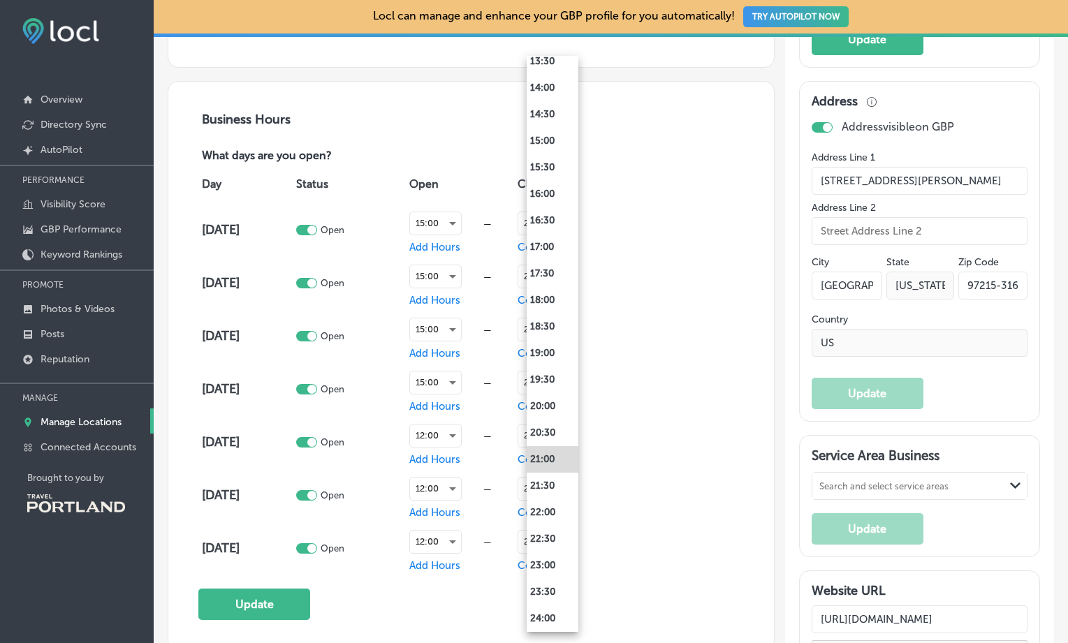
click at [634, 525] on div at bounding box center [534, 321] width 1068 height 643
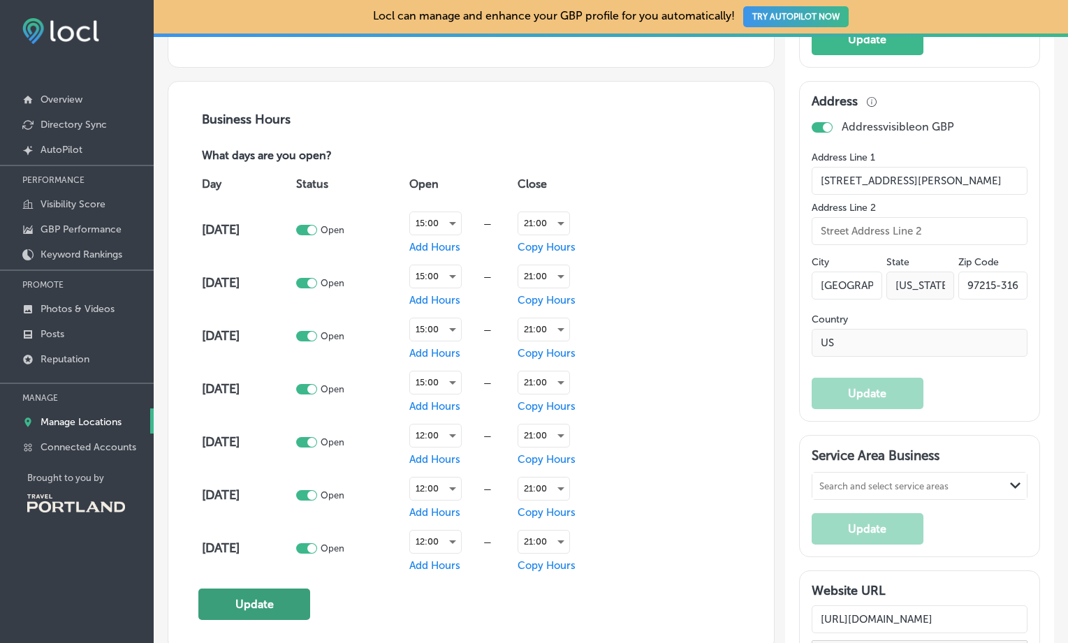
click at [257, 606] on button "Update" at bounding box center [254, 604] width 112 height 31
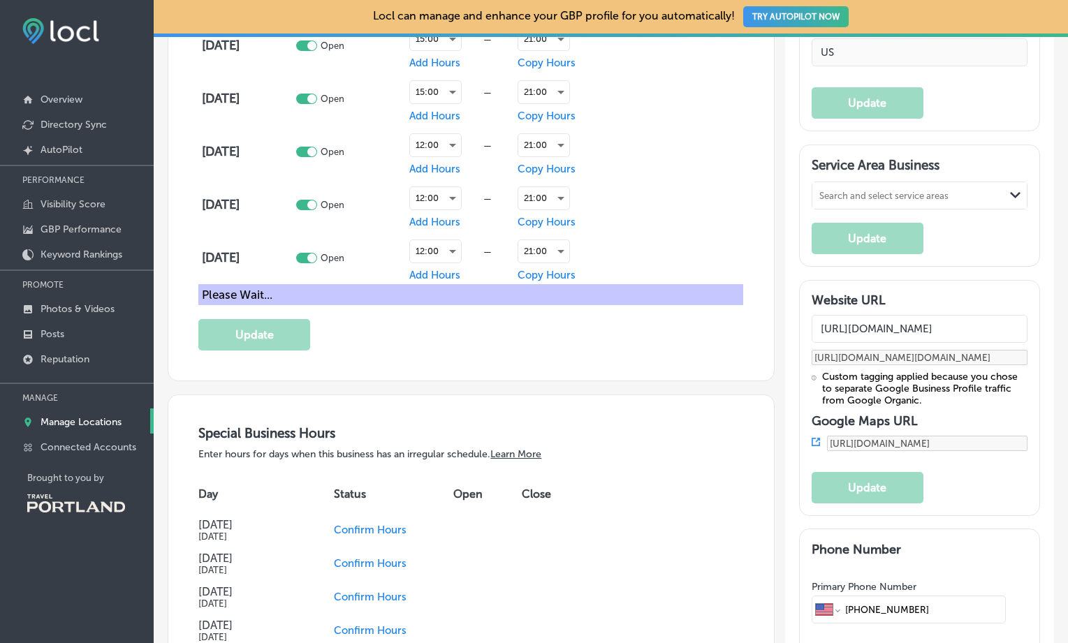
scroll to position [1266, 0]
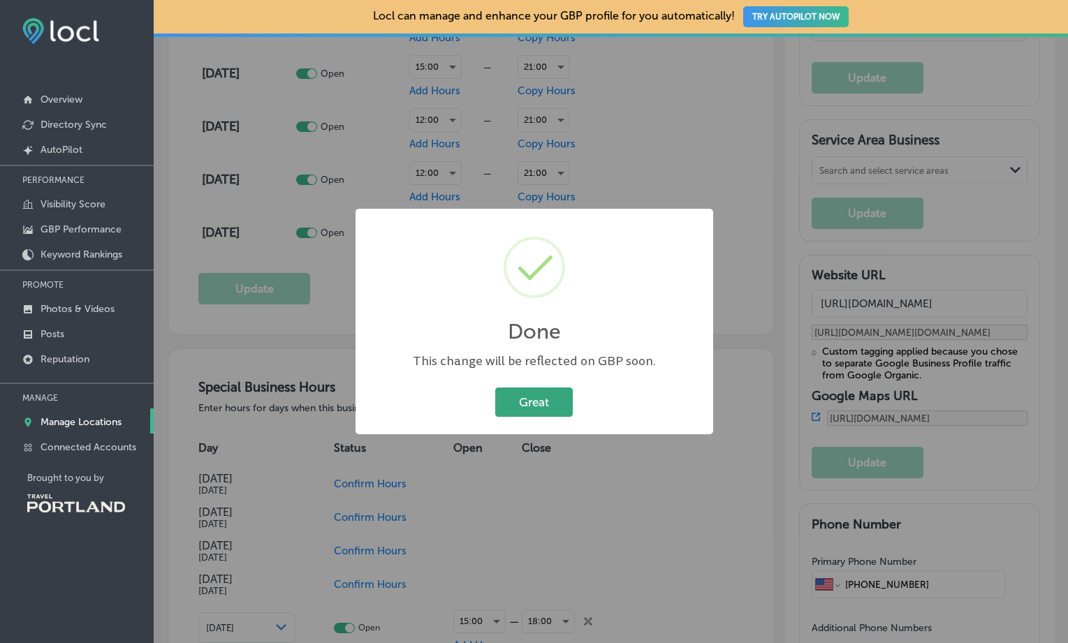
click at [525, 404] on button "Great" at bounding box center [534, 402] width 78 height 29
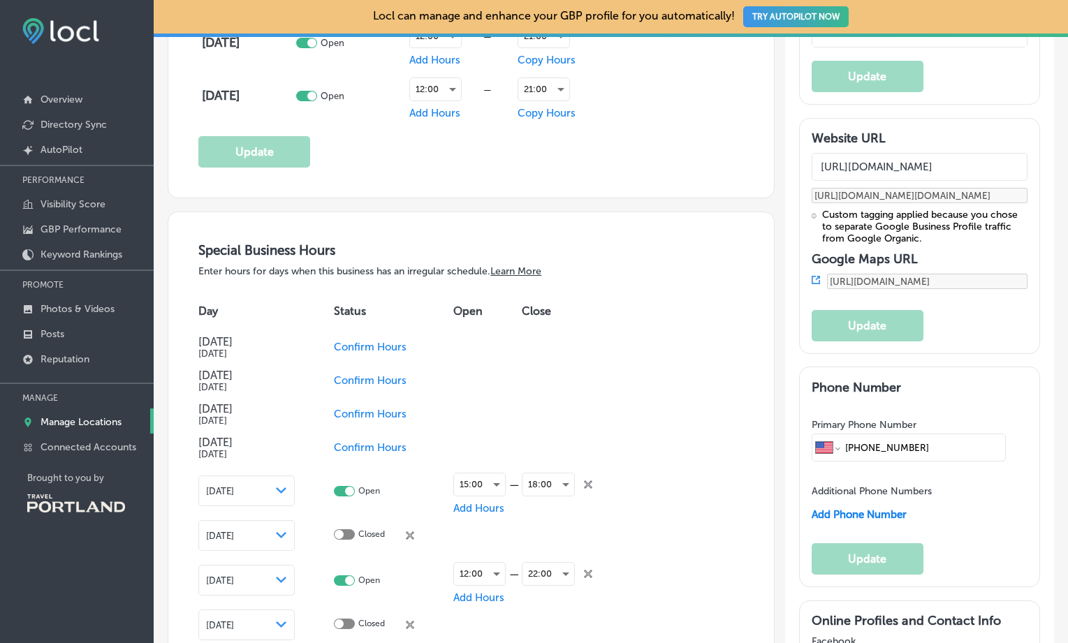
scroll to position [1388, 0]
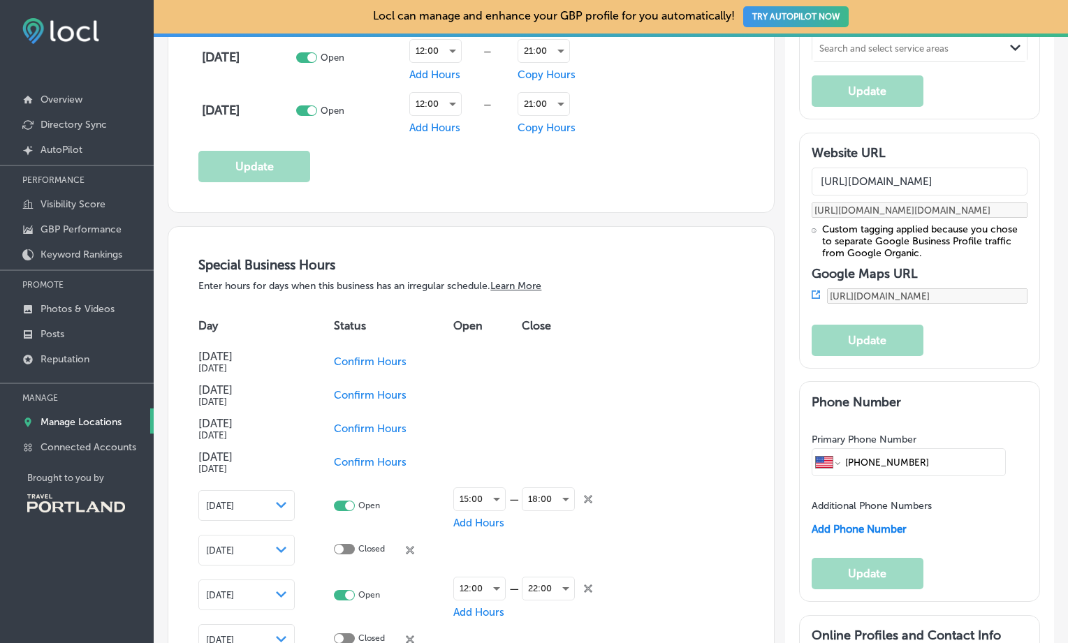
click at [364, 397] on span "Confirm Hours" at bounding box center [370, 395] width 73 height 13
click at [344, 394] on div at bounding box center [344, 394] width 21 height 10
checkbox input "true"
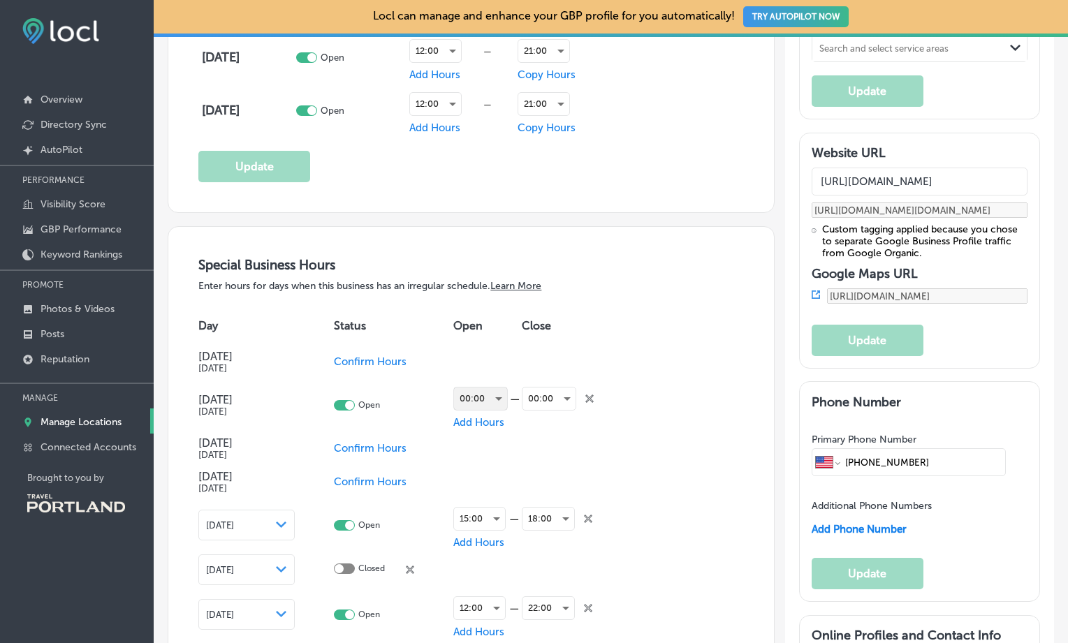
click at [489, 404] on div "00:00" at bounding box center [480, 399] width 53 height 22
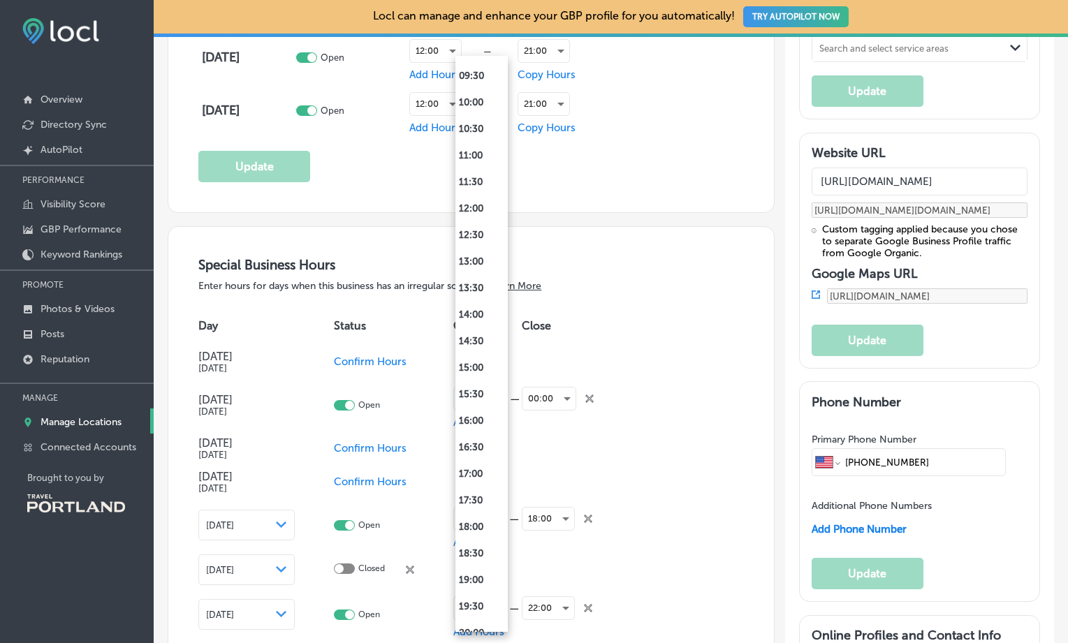
scroll to position [724, 0]
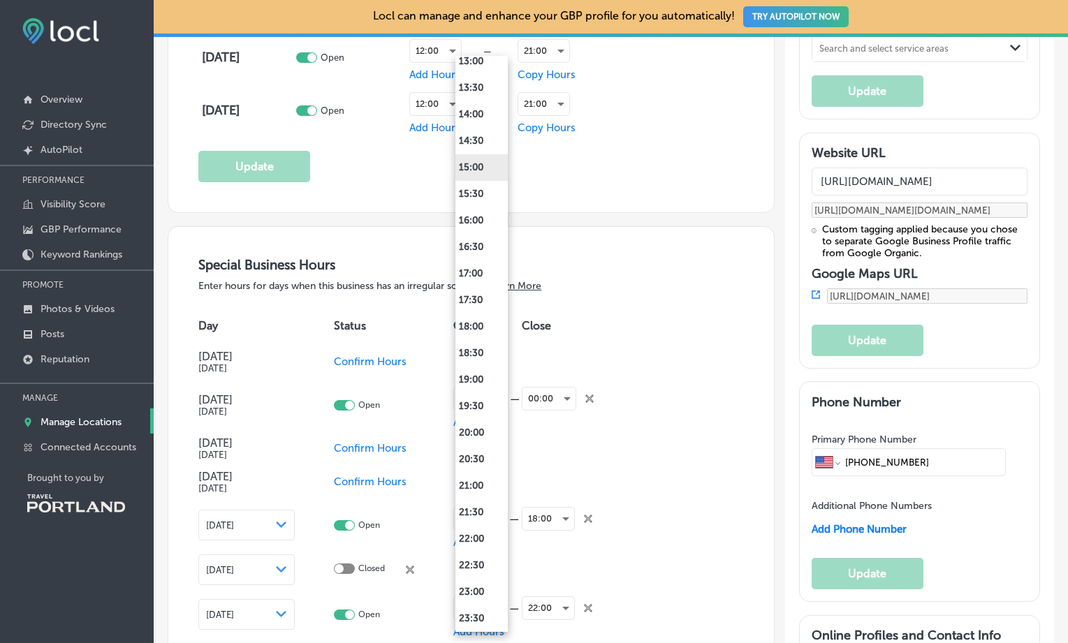
click at [474, 170] on li "15:00" at bounding box center [481, 167] width 52 height 27
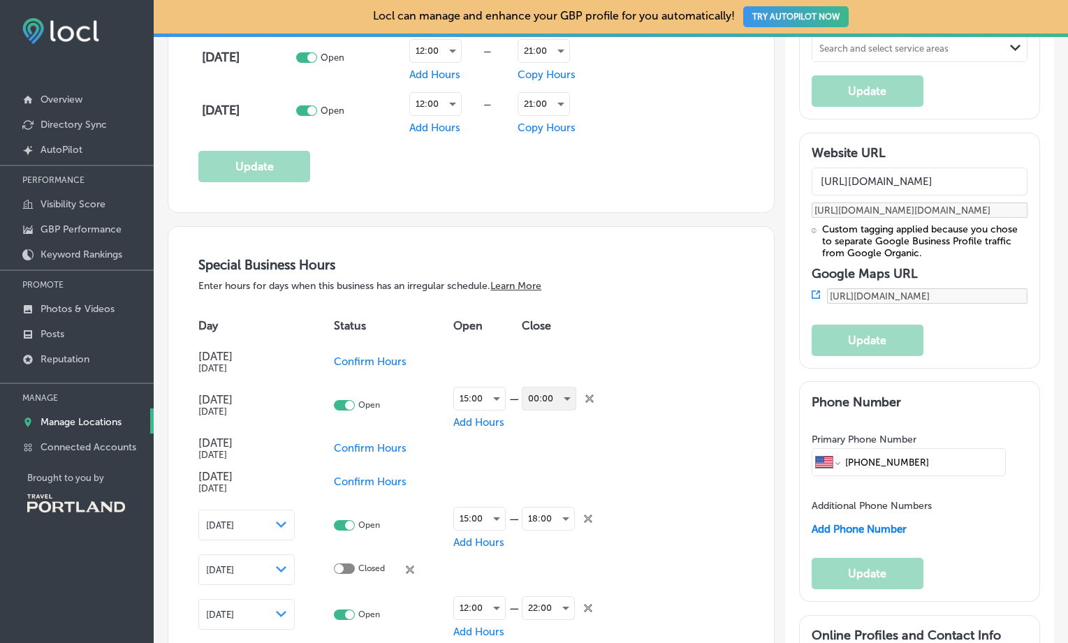
click at [562, 397] on div "00:00" at bounding box center [548, 399] width 53 height 22
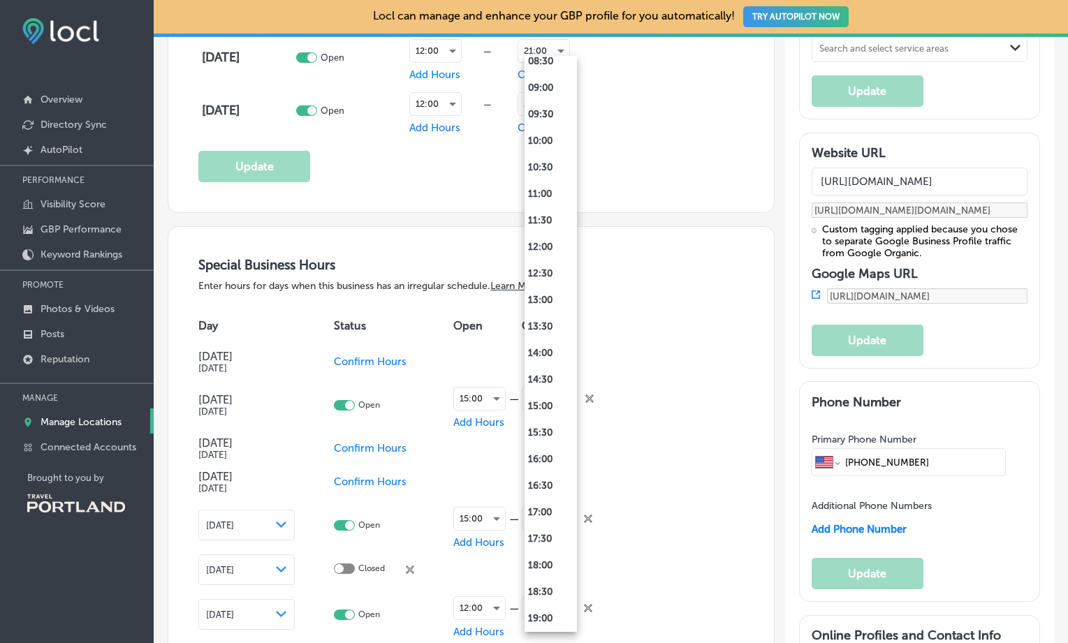
scroll to position [751, 0]
click at [548, 454] on li "21:00" at bounding box center [551, 459] width 52 height 27
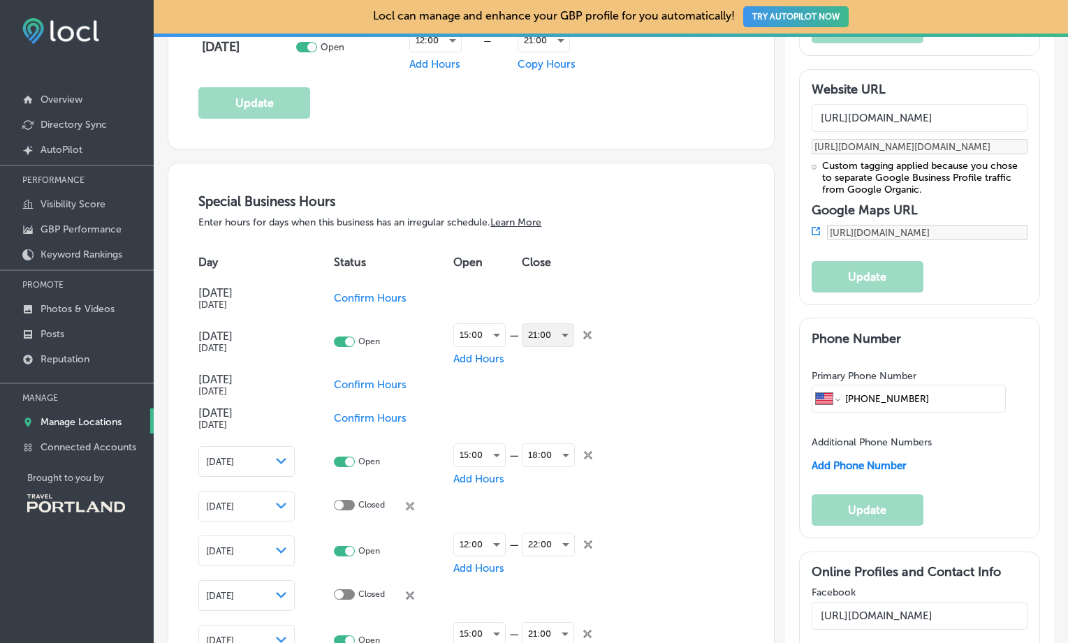
scroll to position [1491, 0]
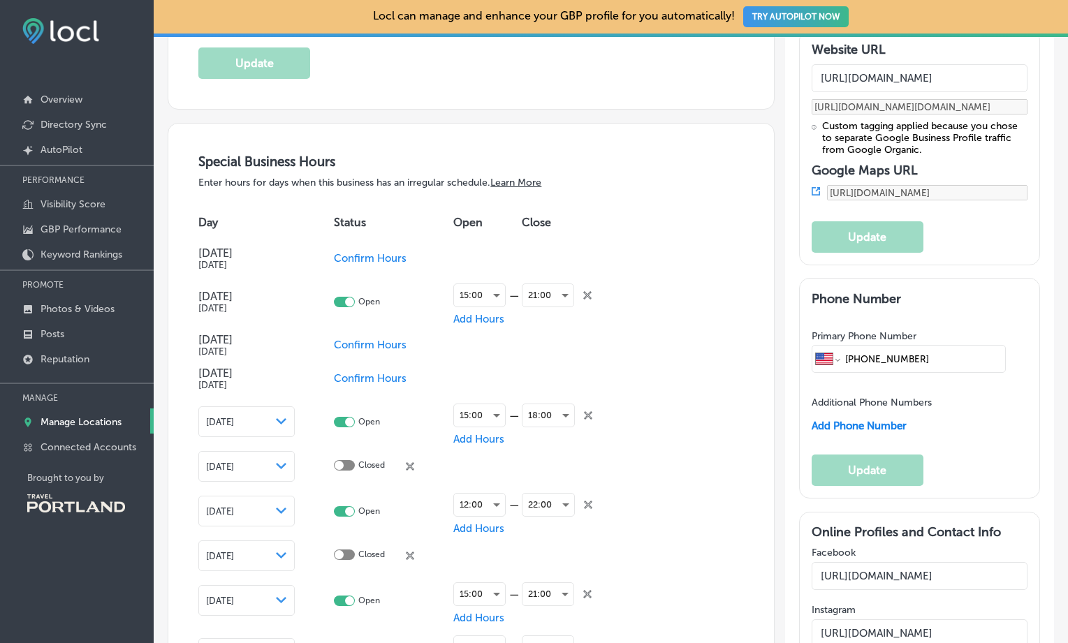
click at [374, 379] on span "Confirm Hours" at bounding box center [370, 378] width 73 height 13
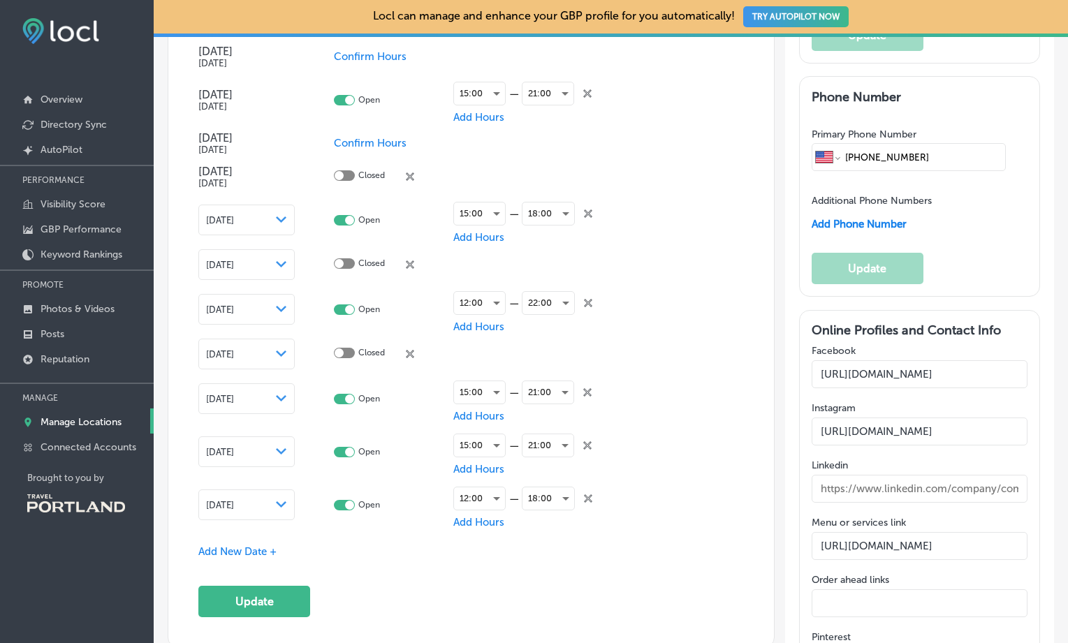
scroll to position [1734, 0]
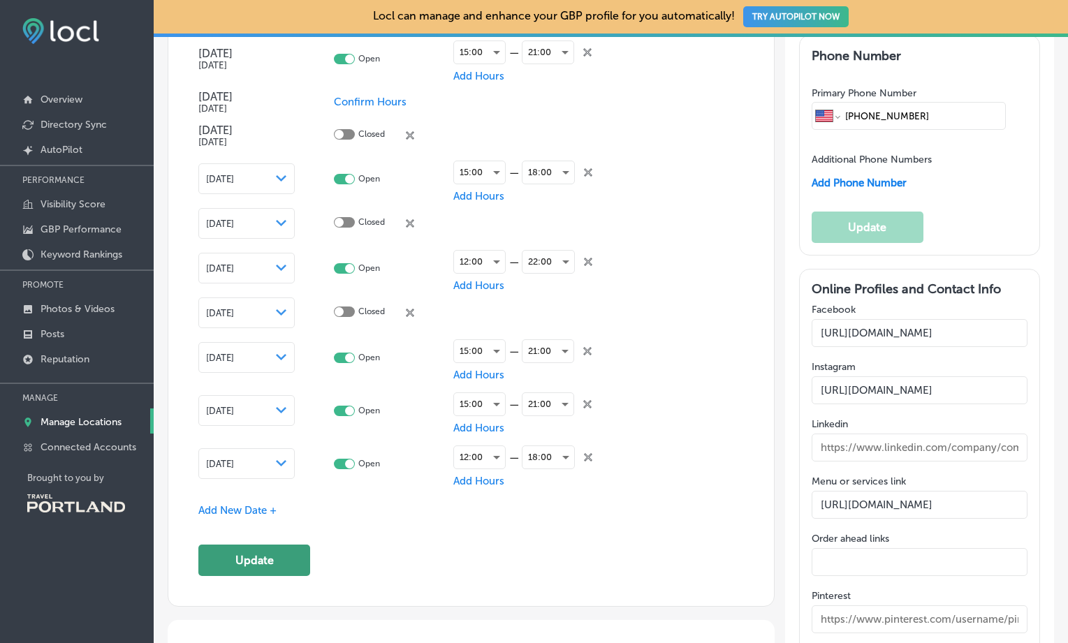
click at [277, 564] on button "Update" at bounding box center [254, 560] width 112 height 31
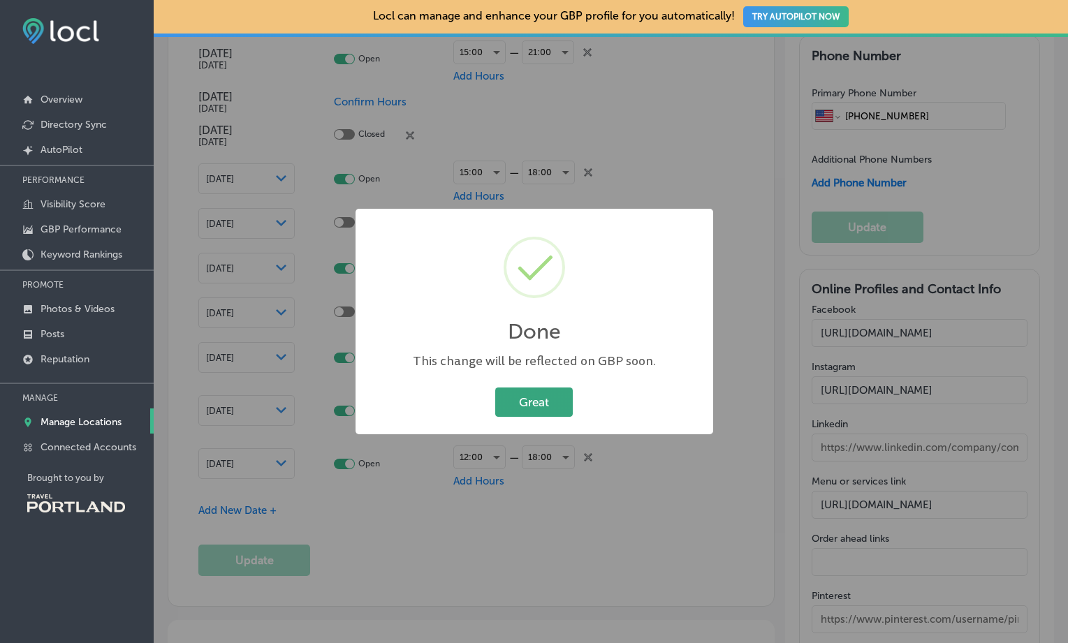
click at [531, 399] on button "Great" at bounding box center [534, 402] width 78 height 29
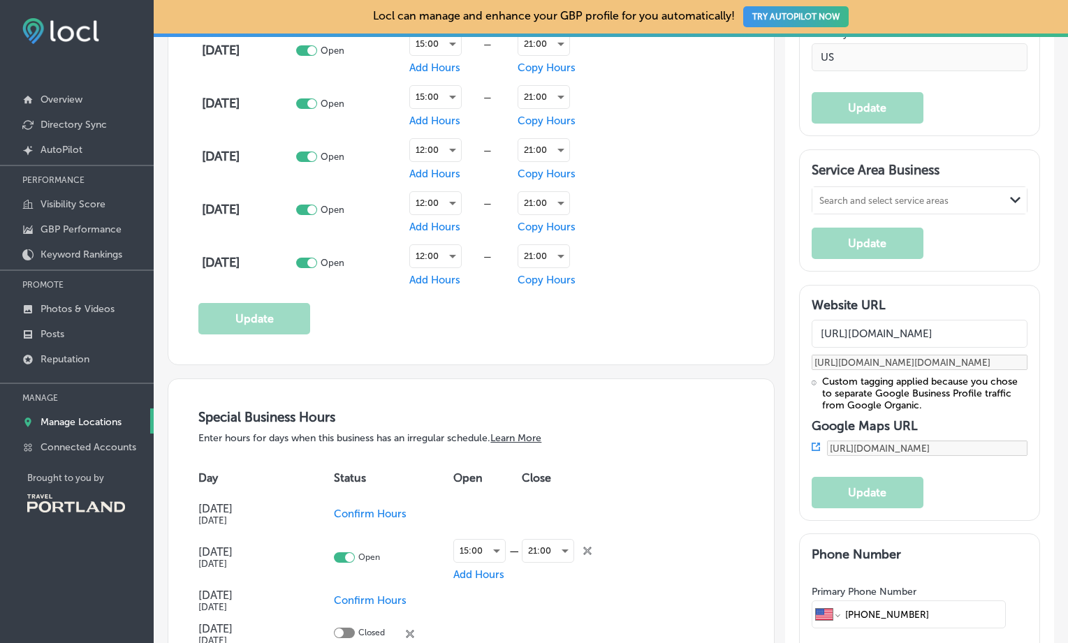
scroll to position [1239, 0]
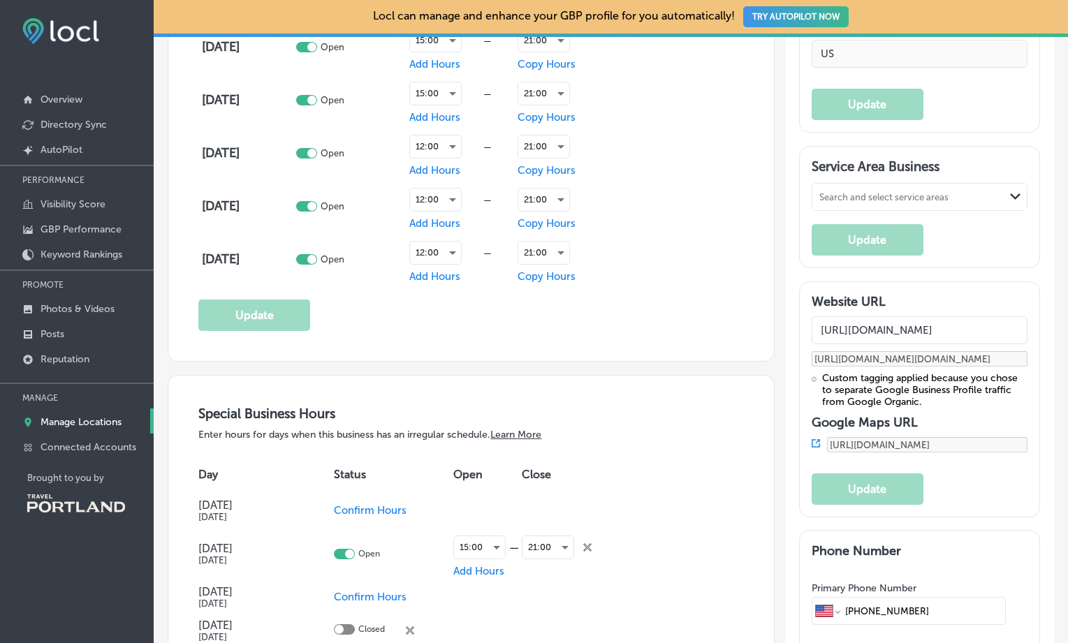
click at [856, 202] on div "Search and select service areas" at bounding box center [883, 196] width 129 height 10
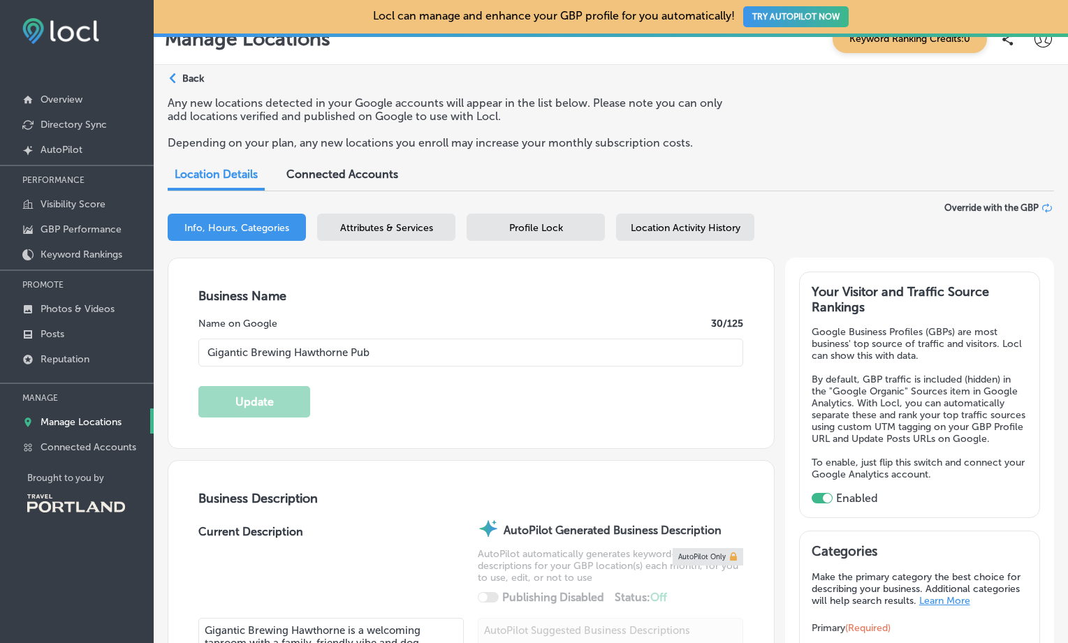
scroll to position [0, 0]
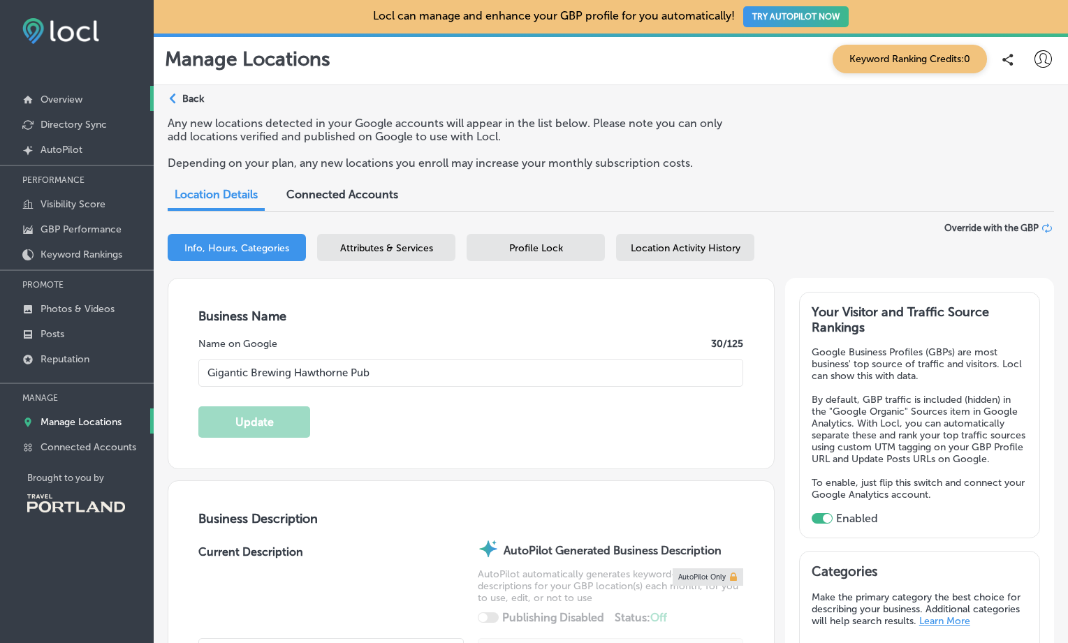
click at [50, 100] on p "Overview" at bounding box center [62, 100] width 42 height 12
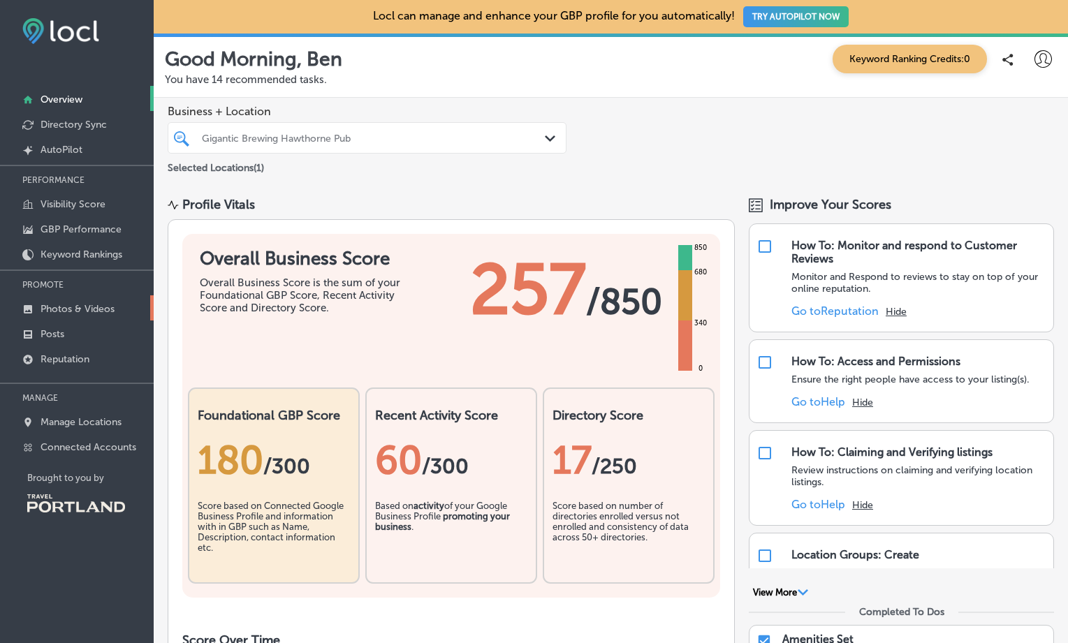
click at [82, 307] on p "Photos & Videos" at bounding box center [78, 309] width 74 height 12
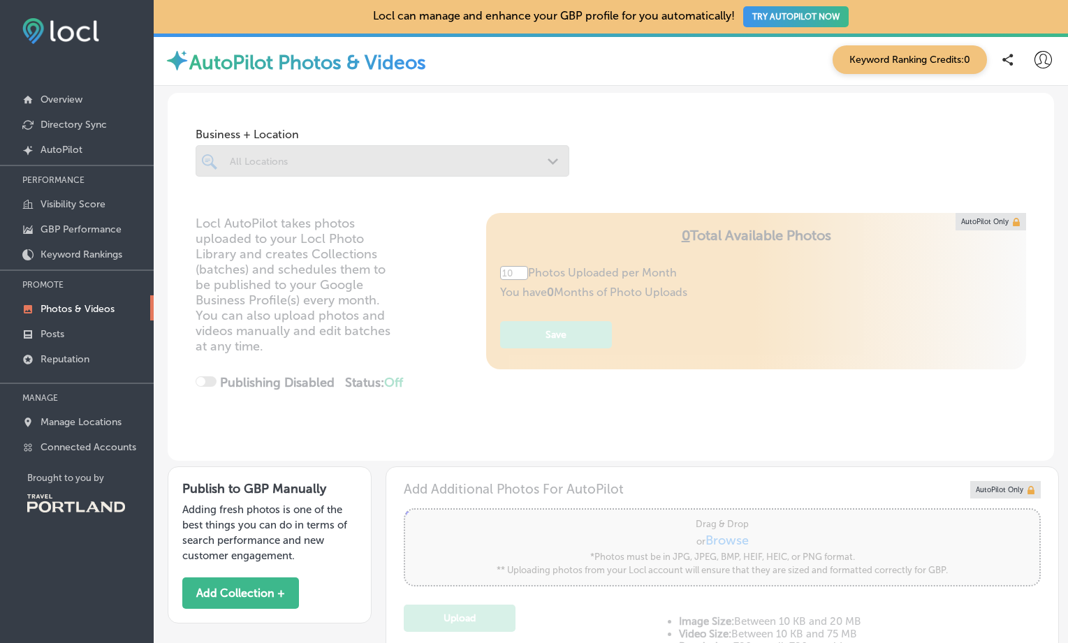
type input "5"
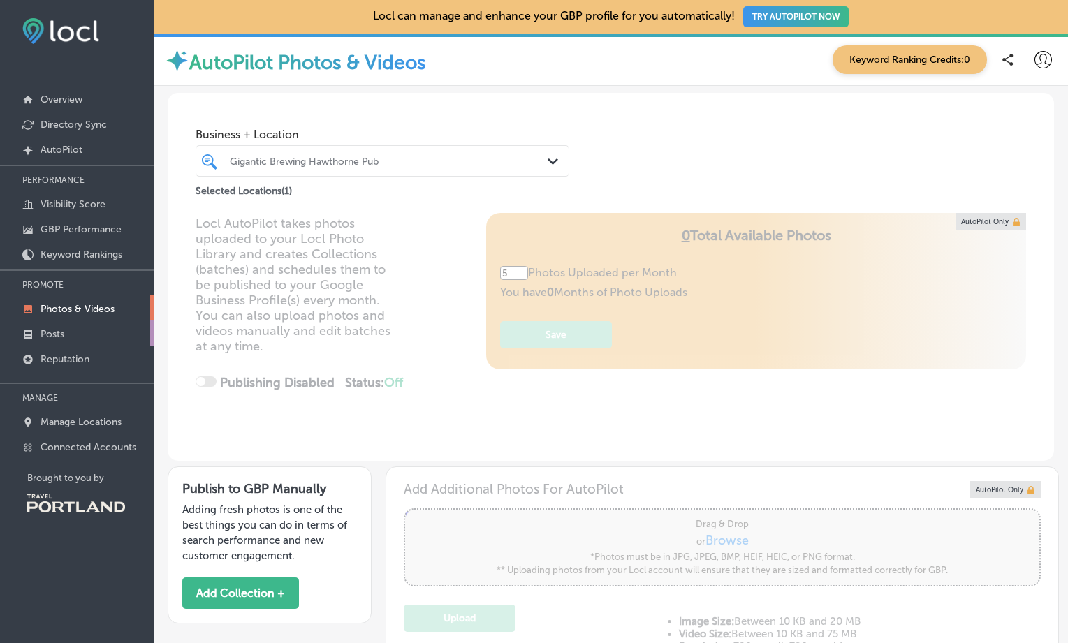
click at [63, 330] on link "Posts" at bounding box center [77, 333] width 154 height 25
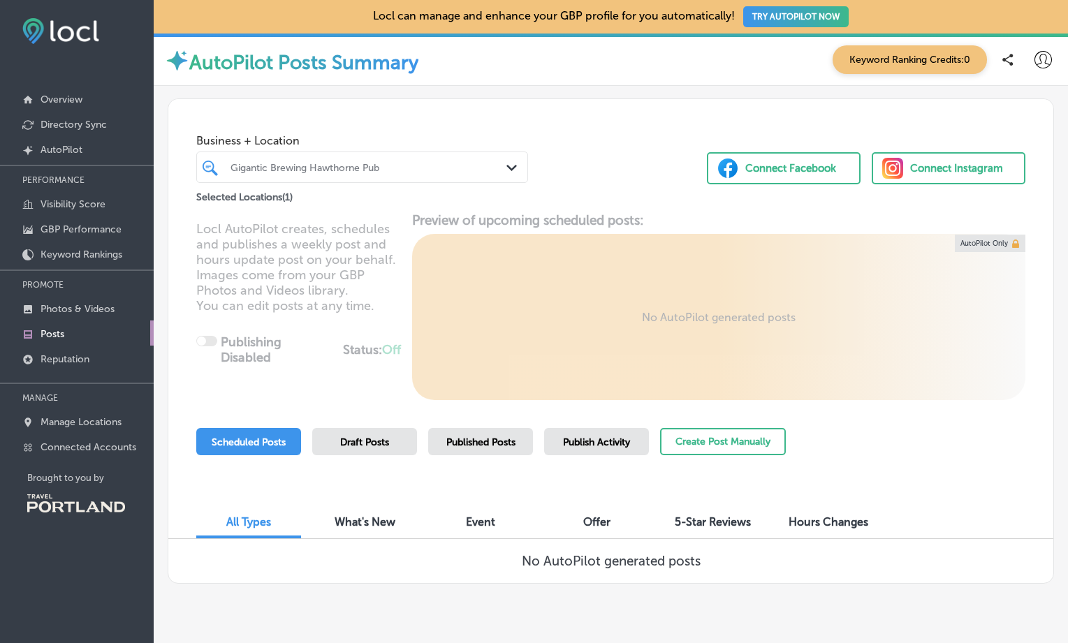
scroll to position [33, 0]
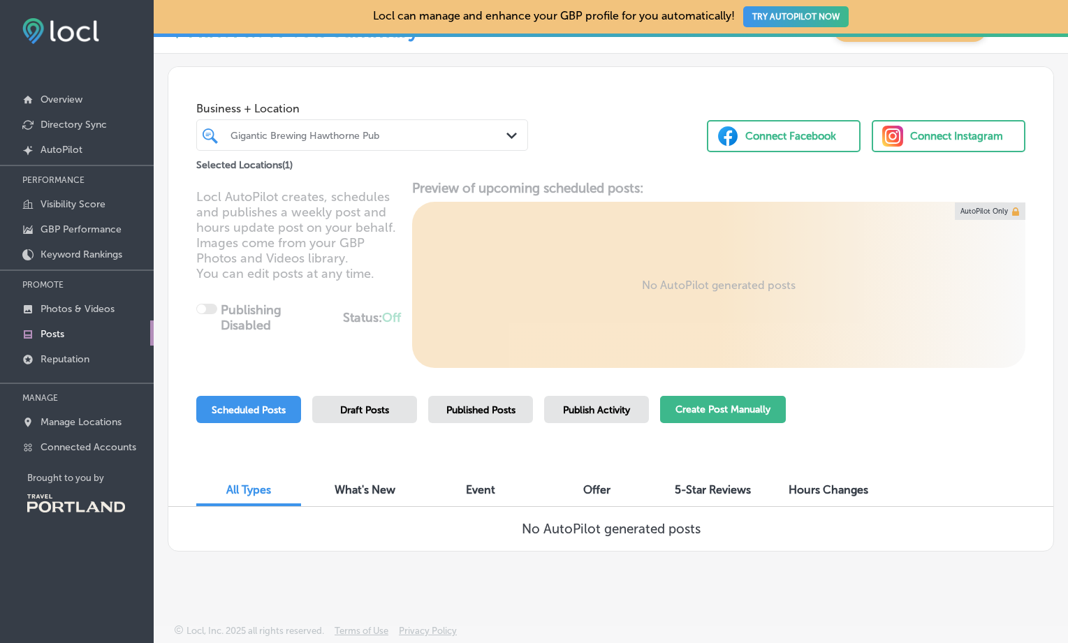
click at [786, 409] on button "Create Post Manually" at bounding box center [723, 409] width 126 height 27
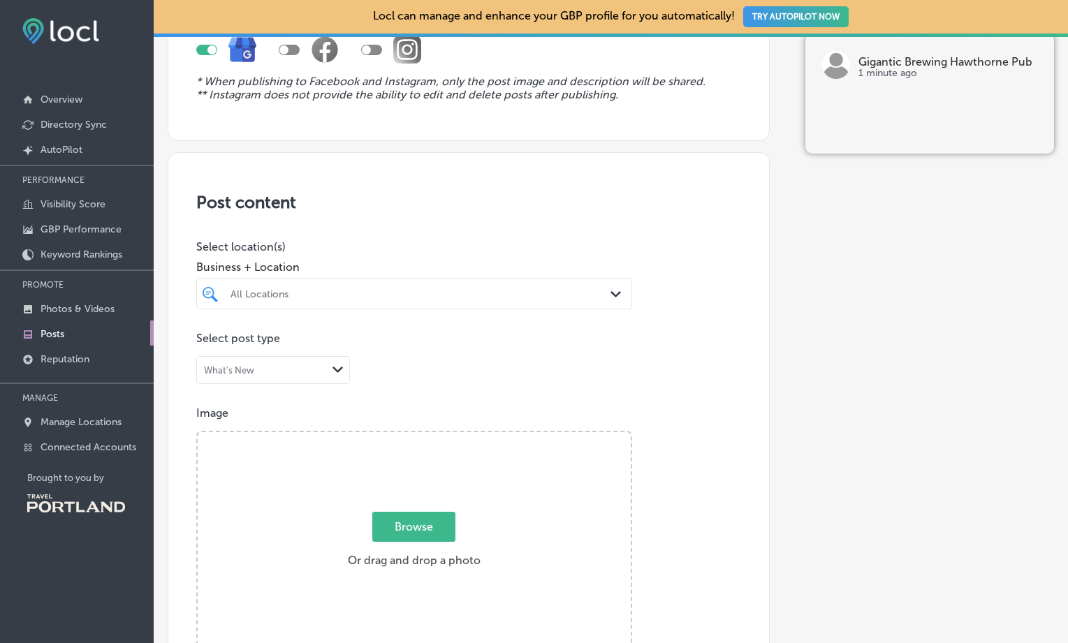
scroll to position [176, 0]
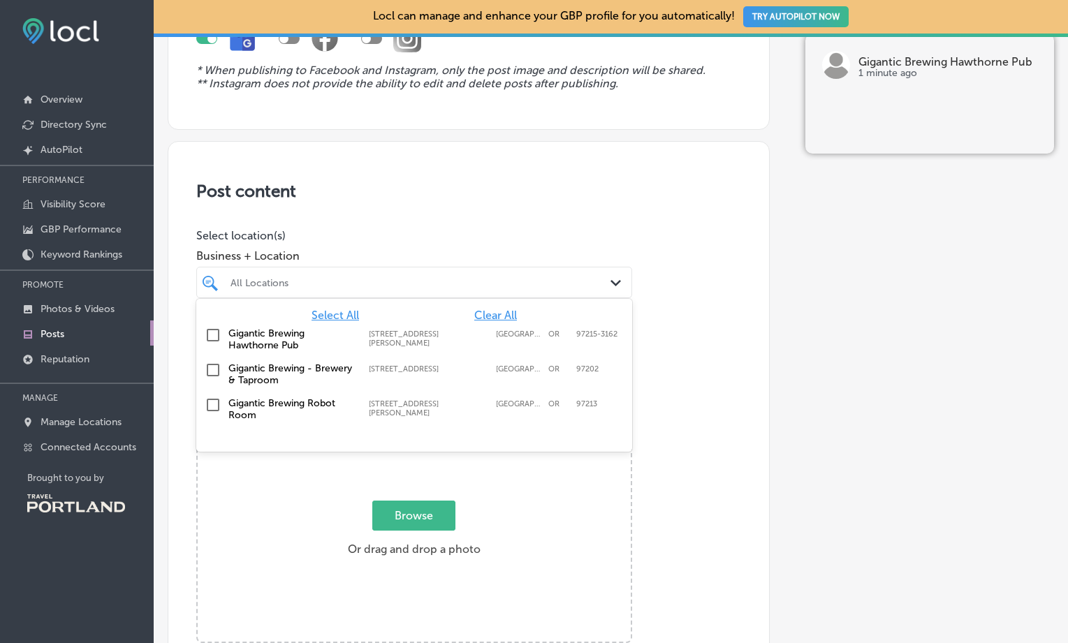
click at [571, 289] on div "All Locations" at bounding box center [414, 283] width 381 height 22
click at [210, 332] on input "checkbox" at bounding box center [213, 335] width 17 height 17
click at [650, 337] on div "Post content Select location(s) Business + Location option [STREET_ADDRESS][PER…" at bounding box center [469, 583] width 602 height 884
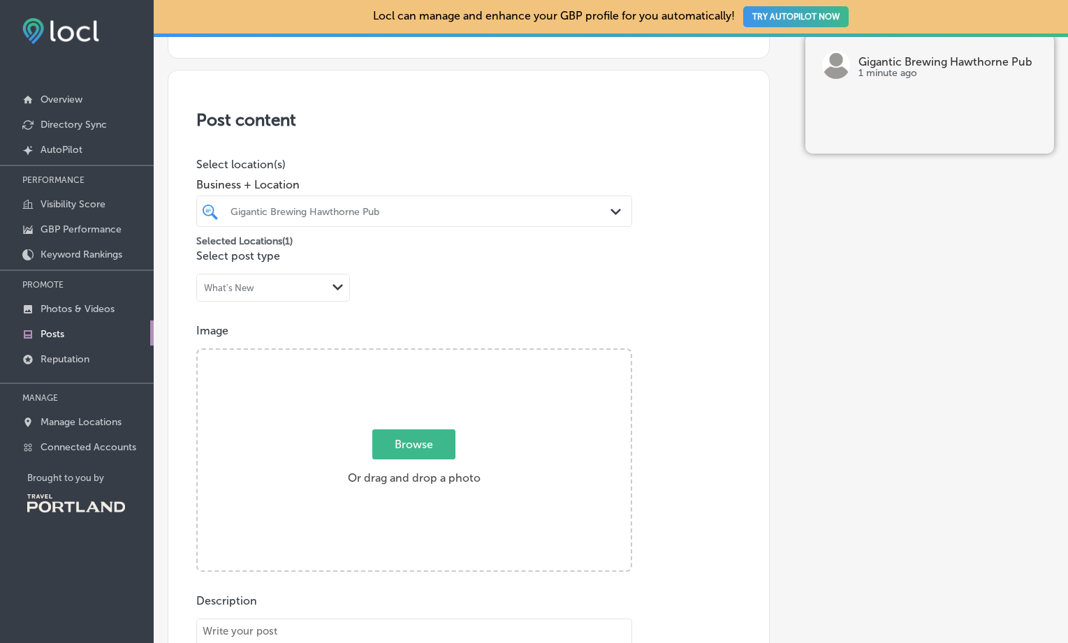
scroll to position [321, 0]
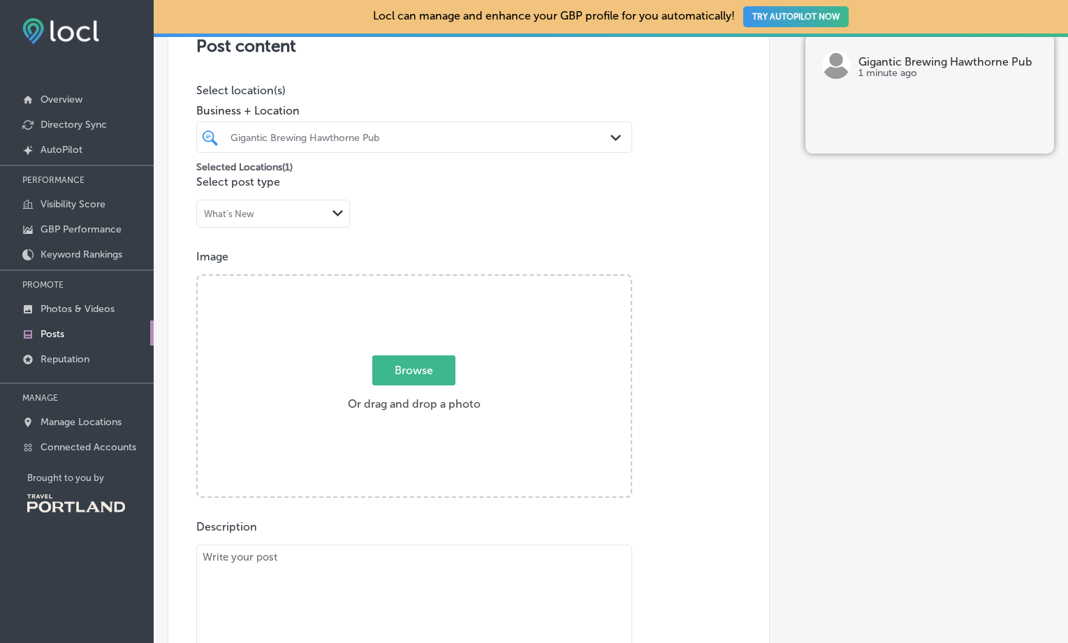
click at [335, 210] on polygon at bounding box center [337, 213] width 10 height 6
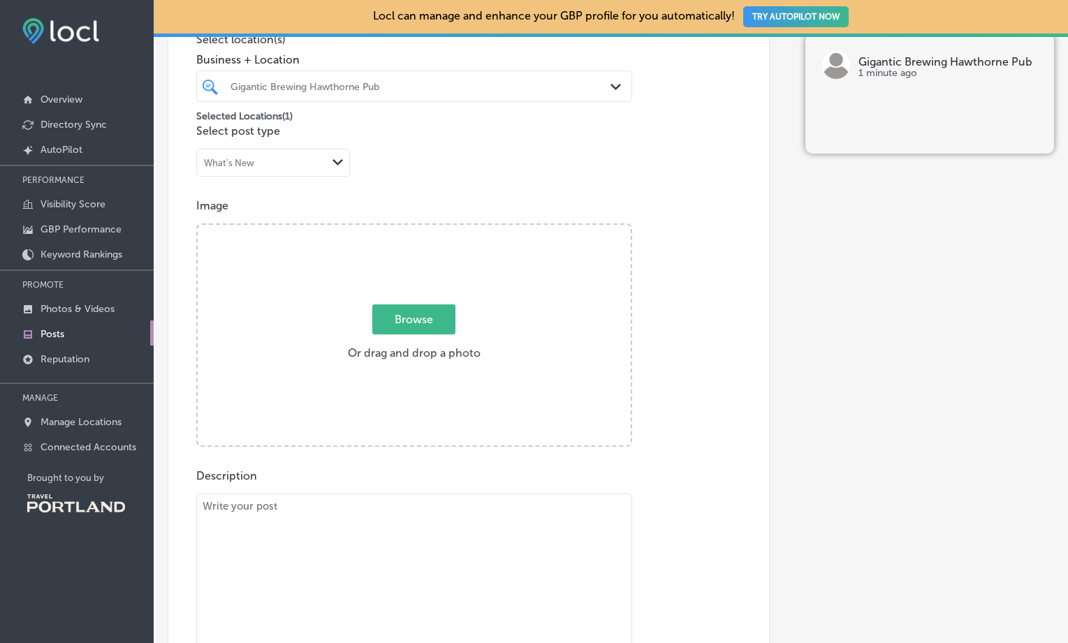
scroll to position [398, 0]
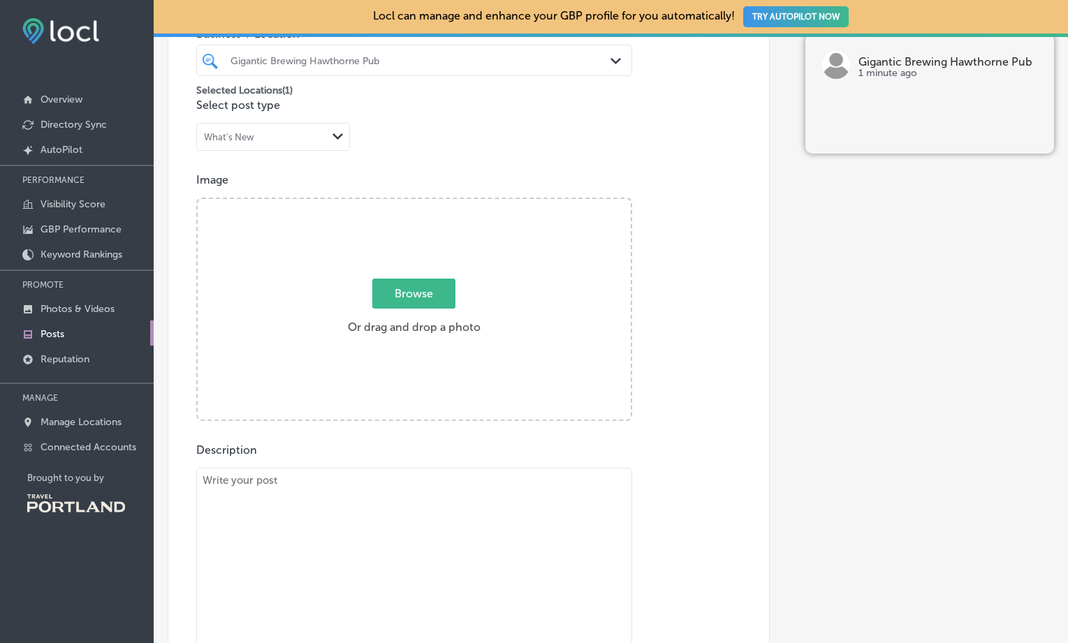
click at [424, 286] on span "Browse" at bounding box center [413, 294] width 83 height 30
click at [424, 203] on input "Browse Or drag and drop a photo" at bounding box center [414, 201] width 433 height 4
type input "C:\fakepath\IMG_6044.jpeg"
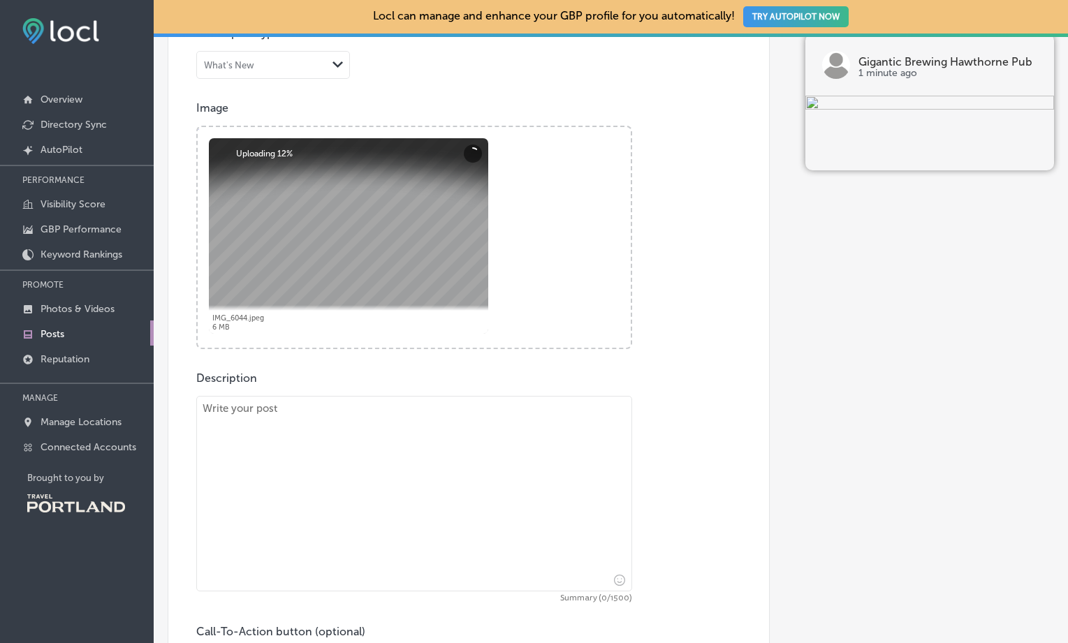
scroll to position [544, 0]
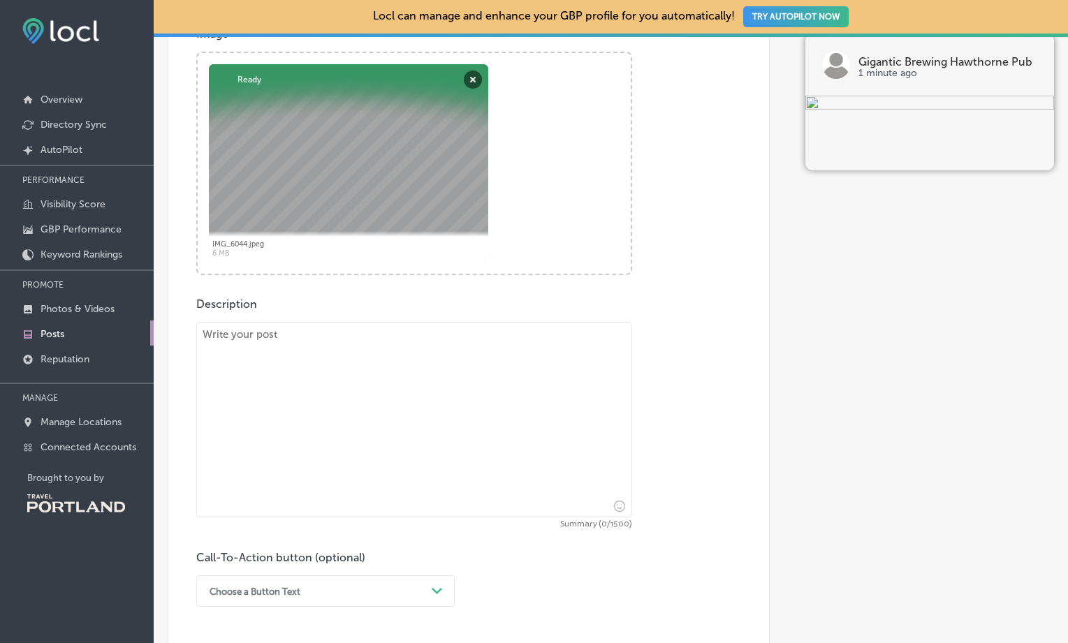
click at [271, 335] on textarea at bounding box center [414, 420] width 436 height 196
paste textarea "We’re teaming up with @giganticbrewing for a one-night-only dinner on [DATE], […"
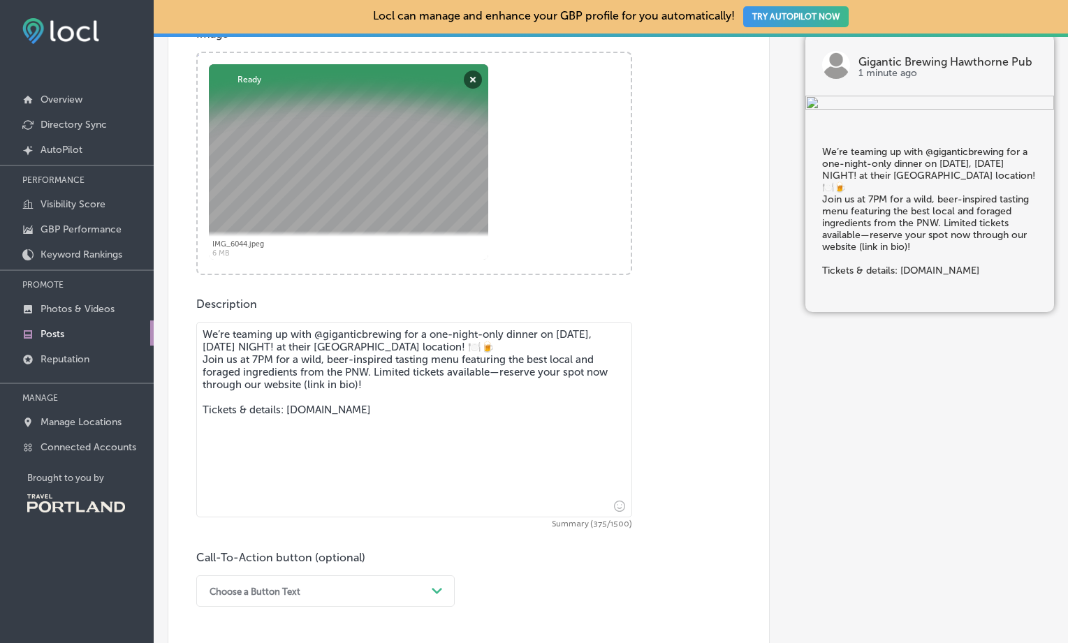
drag, startPoint x: 357, startPoint y: 385, endPoint x: 300, endPoint y: 387, distance: 57.3
click at [300, 387] on textarea "We’re teaming up with @giganticbrewing for a one-night-only dinner on [DATE], […" at bounding box center [414, 420] width 436 height 196
drag, startPoint x: 395, startPoint y: 334, endPoint x: 312, endPoint y: 337, distance: 83.2
click at [312, 337] on textarea "We’re teaming up with @giganticbrewing for a one-night-only dinner on [DATE], […" at bounding box center [414, 420] width 436 height 196
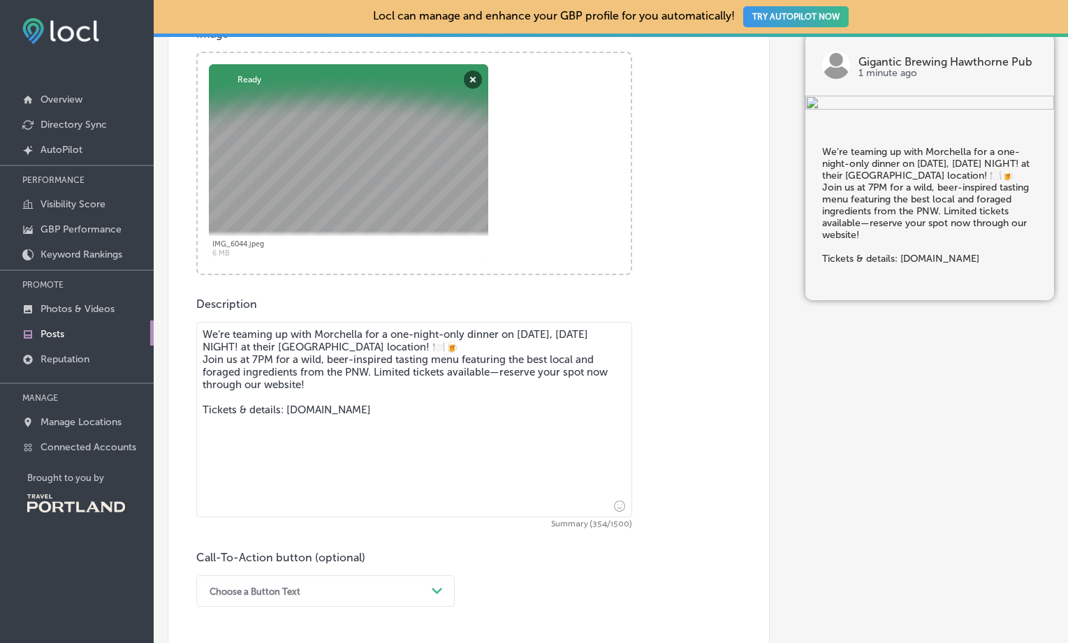
click at [272, 349] on textarea "We’re teaming up with Morchella for a one-night-only dinner on [DATE], [DATE] N…" at bounding box center [414, 420] width 436 height 196
drag, startPoint x: 387, startPoint y: 347, endPoint x: 363, endPoint y: 348, distance: 24.5
click at [363, 348] on textarea "We’re teaming up with Morchella for a one-night-only dinner on [DATE], [DATE] N…" at bounding box center [414, 420] width 436 height 196
click at [367, 374] on textarea "We’re teaming up with Morchella for a one-night-only dinner on [DATE], [DATE] N…" at bounding box center [414, 420] width 436 height 196
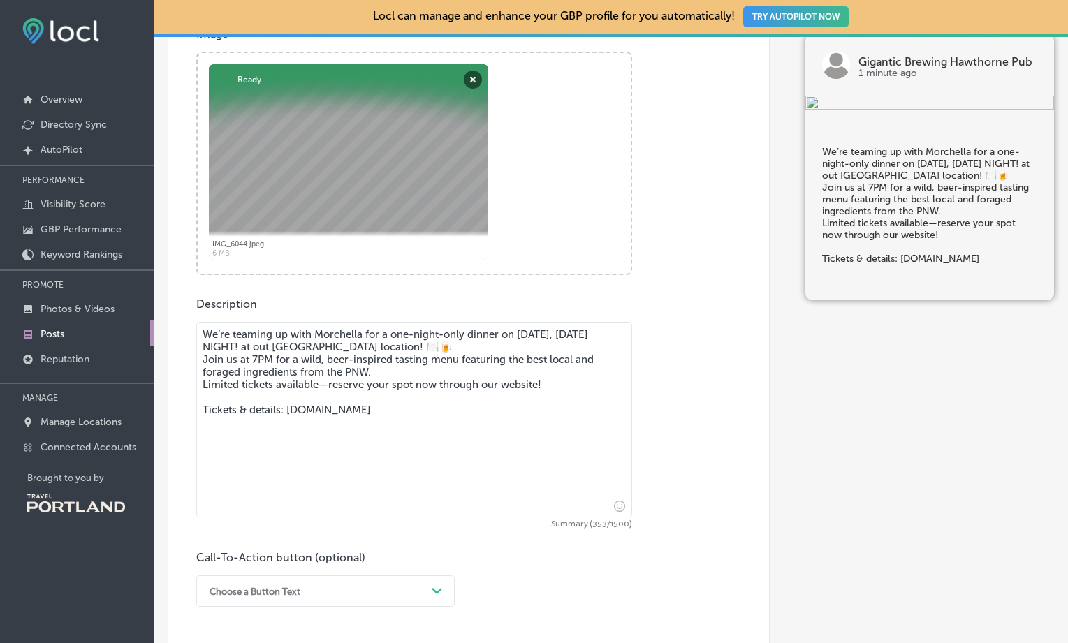
click at [328, 402] on textarea "We’re teaming up with Morchella for a one-night-only dinner on [DATE], [DATE] N…" at bounding box center [414, 420] width 436 height 196
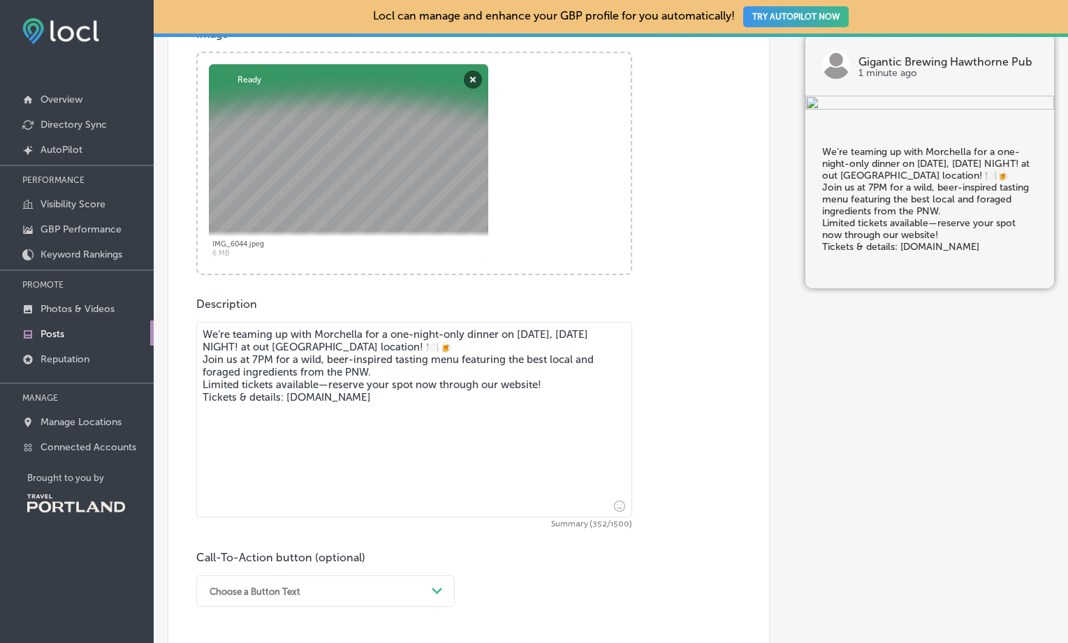
click at [403, 375] on textarea "We’re teaming up with Morchella for a one-night-only dinner on [DATE], [DATE] N…" at bounding box center [414, 420] width 436 height 196
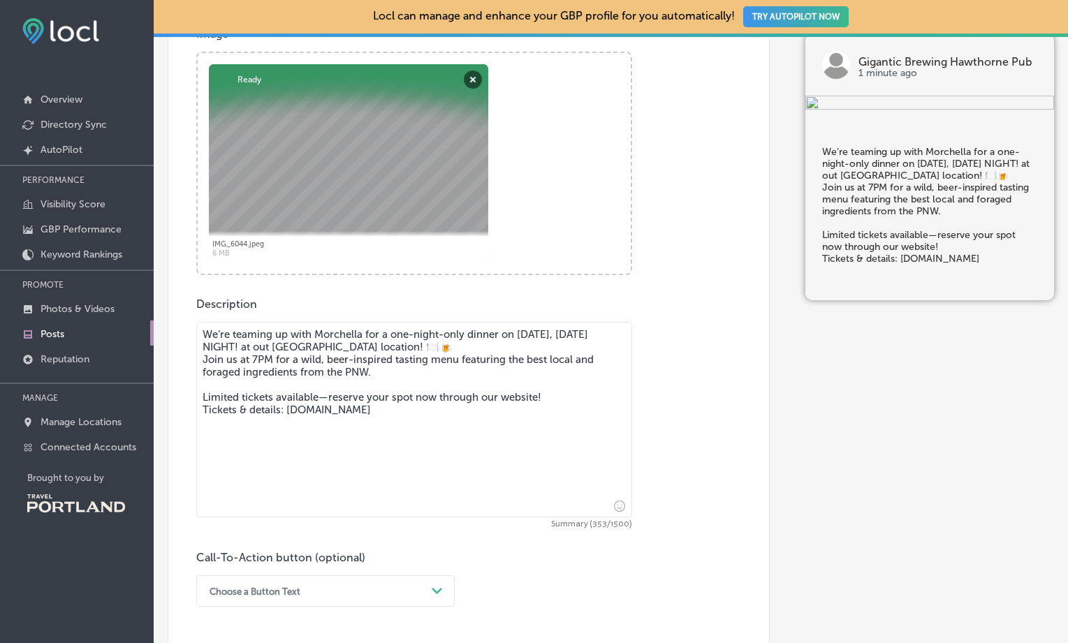
click at [402, 351] on textarea "We’re teaming up with Morchella for a one-night-only dinner on [DATE], [DATE] N…" at bounding box center [414, 420] width 436 height 196
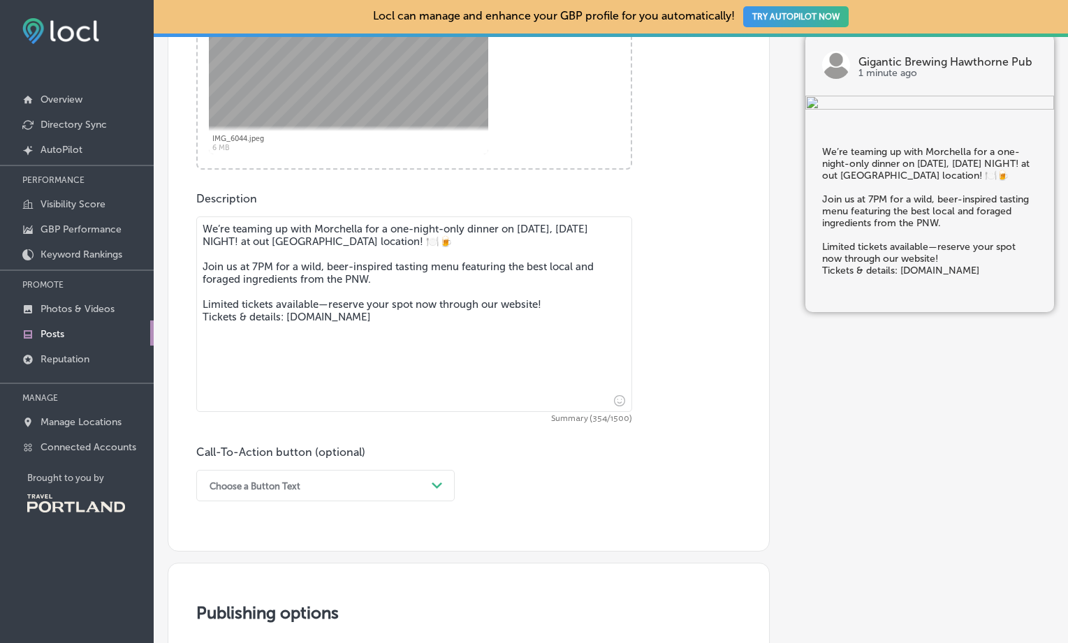
scroll to position [680, 0]
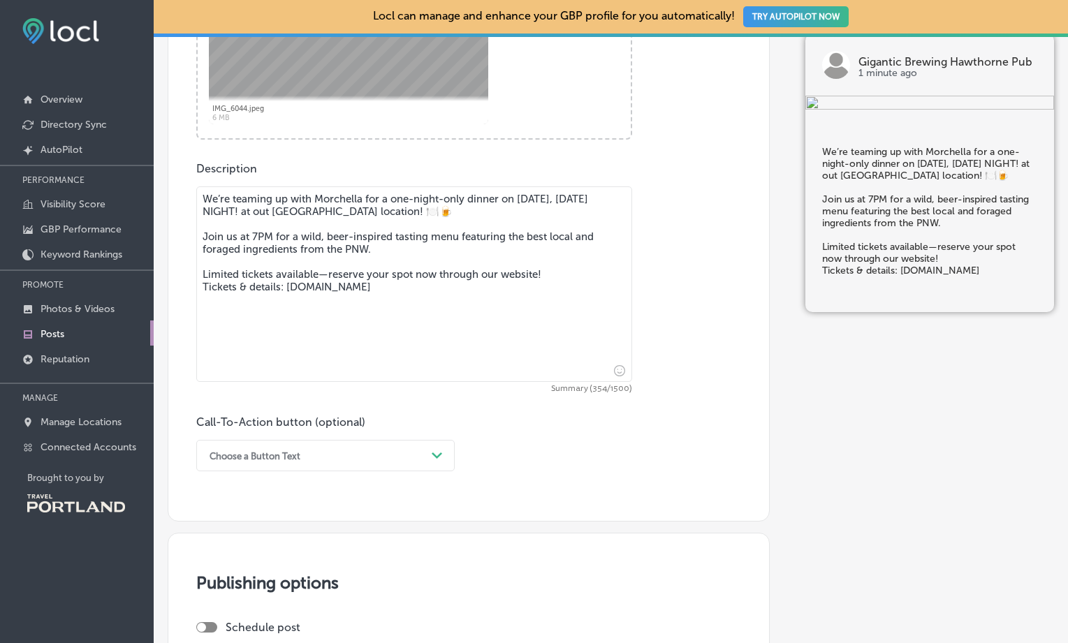
type textarea "We’re teaming up with Morchella for a one-night-only dinner on [DATE], [DATE] N…"
click at [432, 454] on div "Choose a Button Text Path Created with Sketch." at bounding box center [325, 455] width 258 height 31
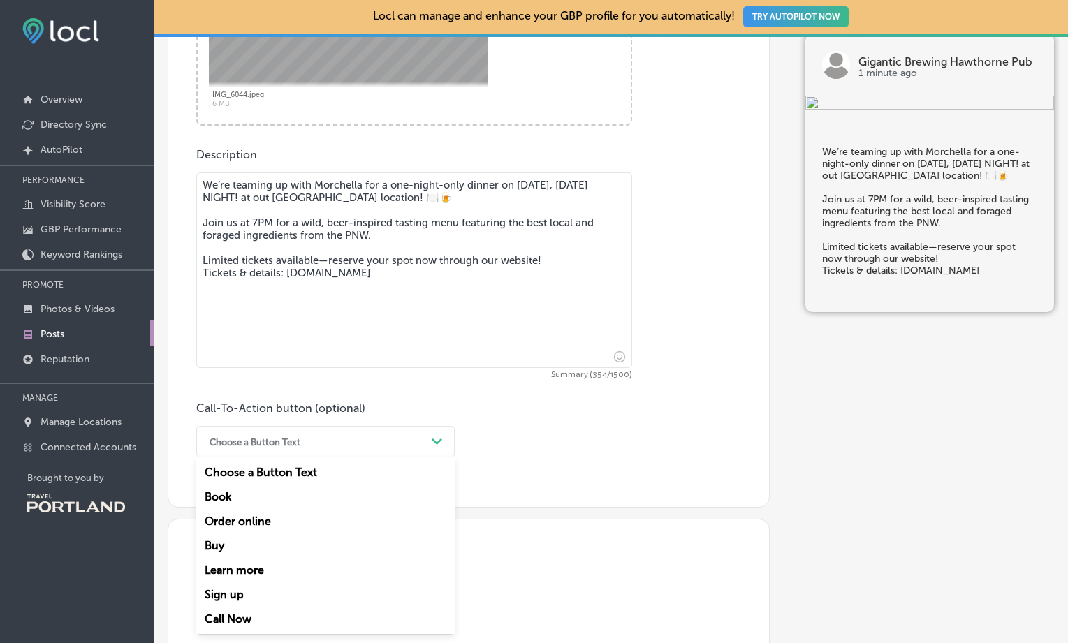
click at [441, 443] on icon "Path Created with Sketch." at bounding box center [437, 442] width 10 height 6
click at [429, 439] on div "Path Created with Sketch." at bounding box center [437, 442] width 22 height 22
click at [254, 521] on div "Order online" at bounding box center [325, 521] width 258 height 24
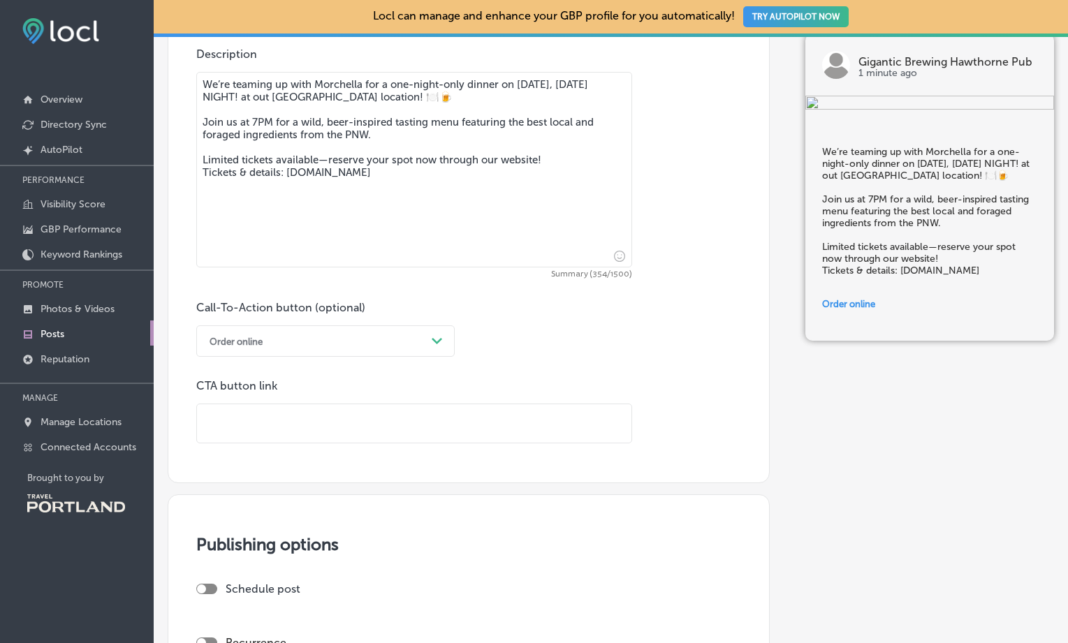
scroll to position [803, 0]
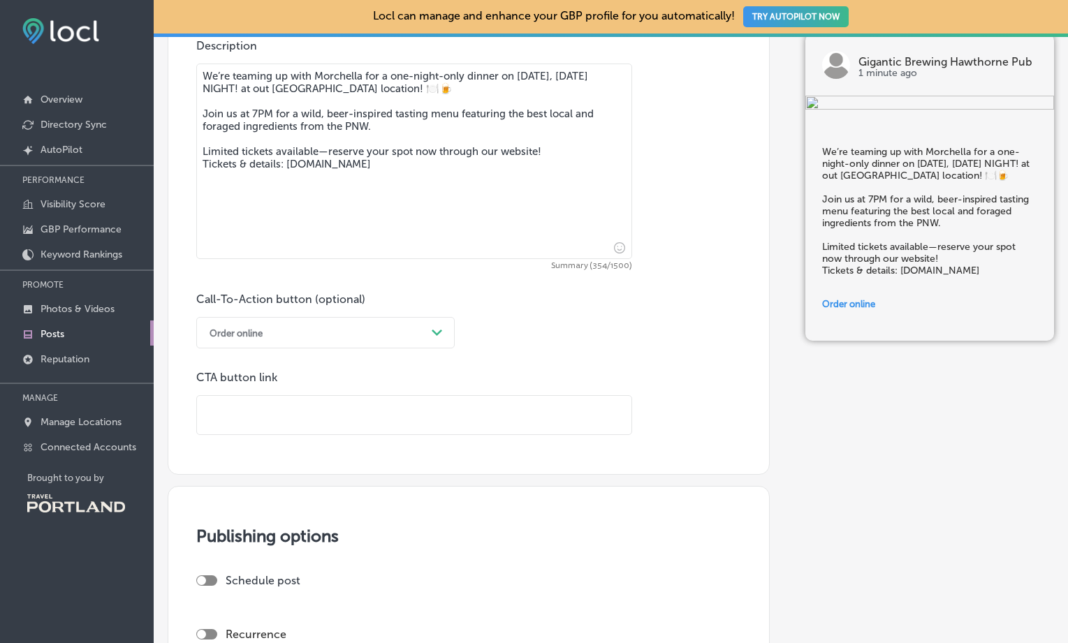
click at [347, 416] on input "text" at bounding box center [414, 415] width 434 height 38
paste input "[URL][DOMAIN_NAME]"
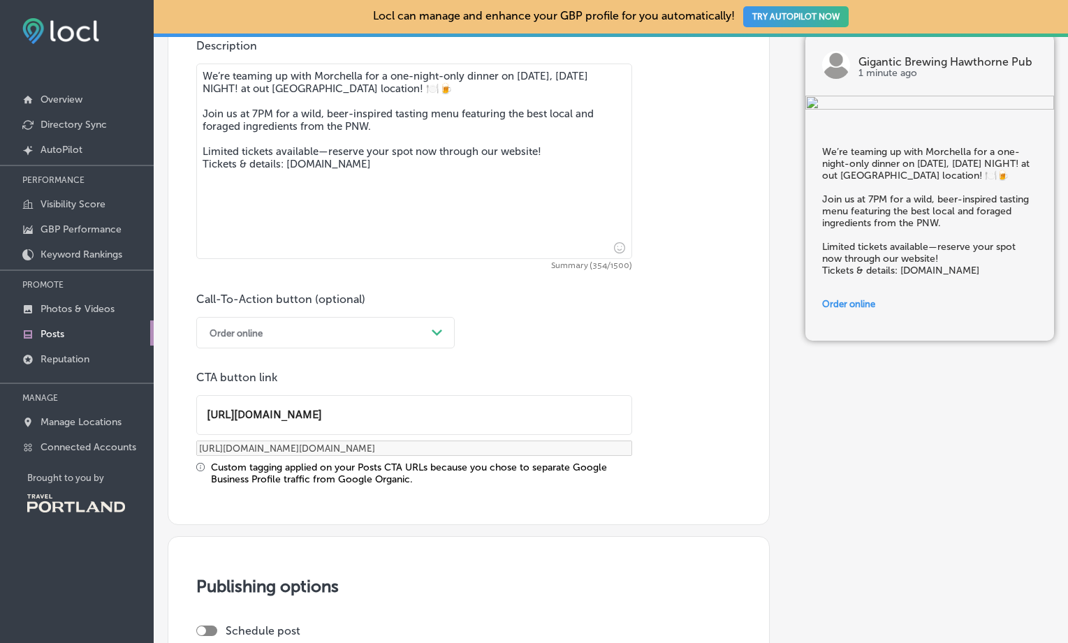
type input "[URL][DOMAIN_NAME]"
click at [320, 207] on textarea "We’re teaming up with Morchella for a one-night-only dinner on [DATE], [DATE] N…" at bounding box center [414, 162] width 436 height 196
drag, startPoint x: 283, startPoint y: 170, endPoint x: 424, endPoint y: 168, distance: 141.1
click at [424, 168] on textarea "We’re teaming up with Morchella for a one-night-only dinner on [DATE], [DATE] N…" at bounding box center [414, 162] width 436 height 196
paste textarea "[URL][DOMAIN_NAME]"
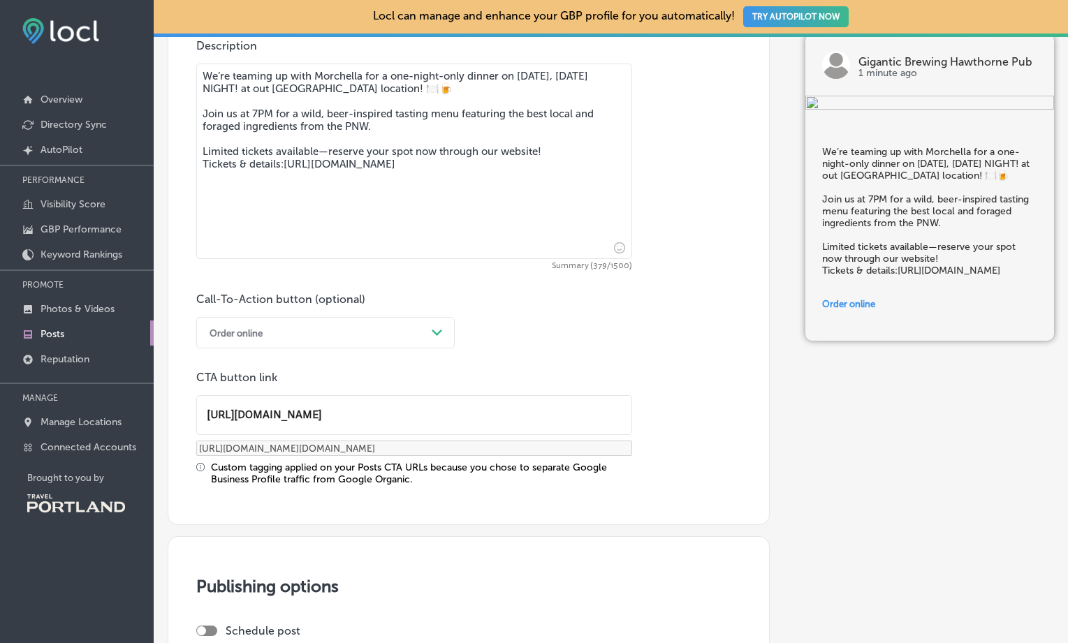
click at [282, 168] on textarea "We’re teaming up with Morchella for a one-night-only dinner on [DATE], [DATE] N…" at bounding box center [414, 162] width 436 height 196
drag, startPoint x: 316, startPoint y: 168, endPoint x: 286, endPoint y: 168, distance: 30.0
click at [286, 168] on textarea "We’re teaming up with Morchella for a one-night-only dinner on [DATE], [DATE] N…" at bounding box center [414, 162] width 436 height 196
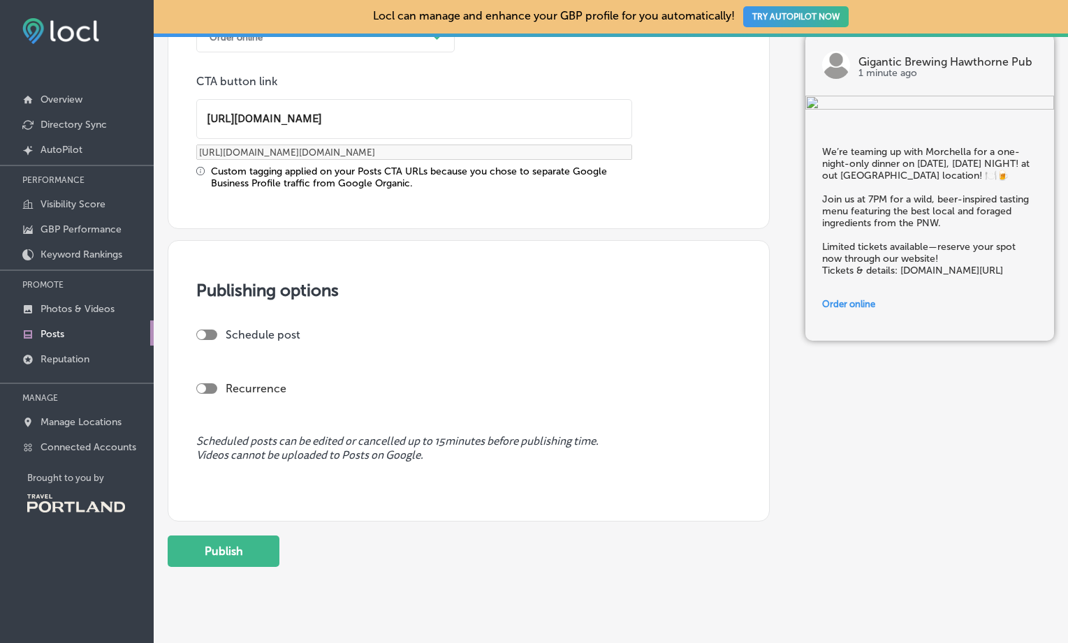
scroll to position [1130, 0]
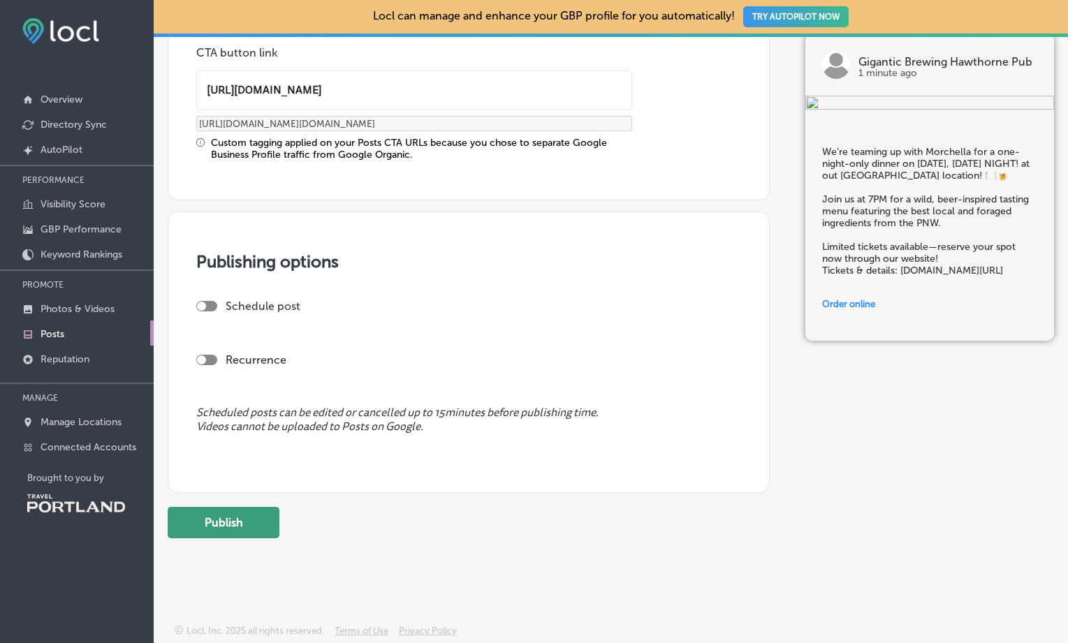
type textarea "We’re teaming up with Morchella for a one-night-only dinner on [DATE], [DATE] N…"
click at [237, 520] on button "Publish" at bounding box center [224, 522] width 112 height 31
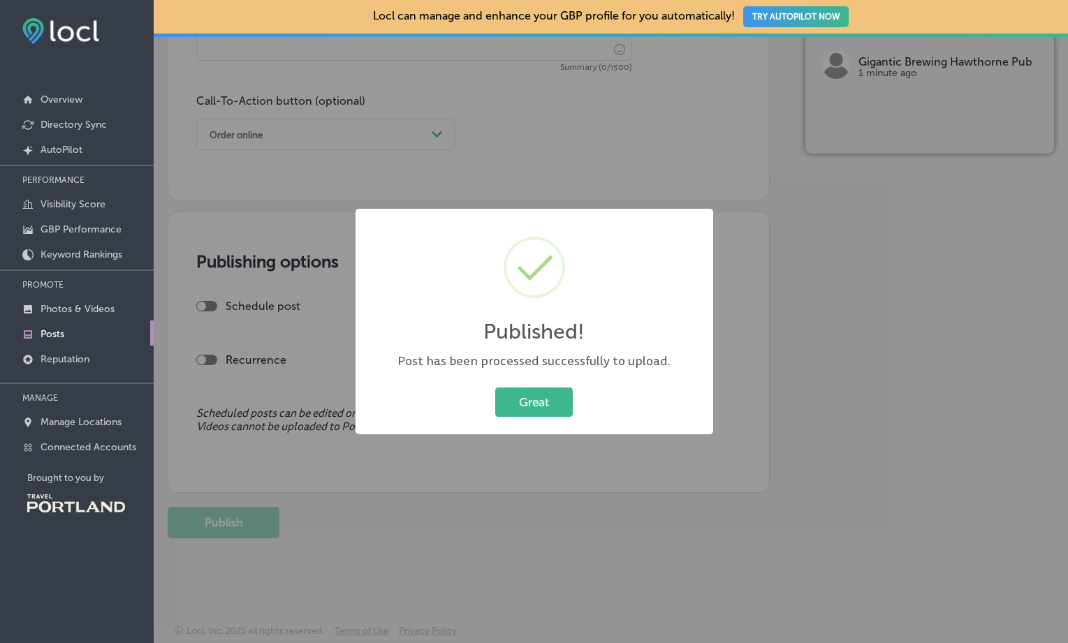
scroll to position [1001, 0]
click at [542, 400] on button "Great" at bounding box center [534, 402] width 78 height 29
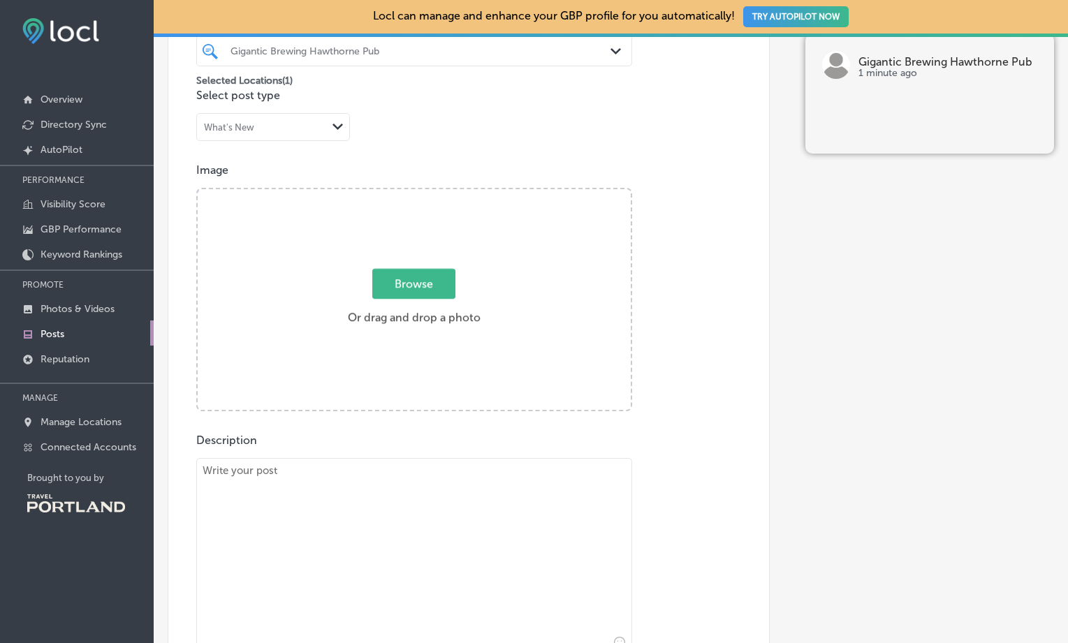
scroll to position [0, 0]
